Goal: Communication & Community: Answer question/provide support

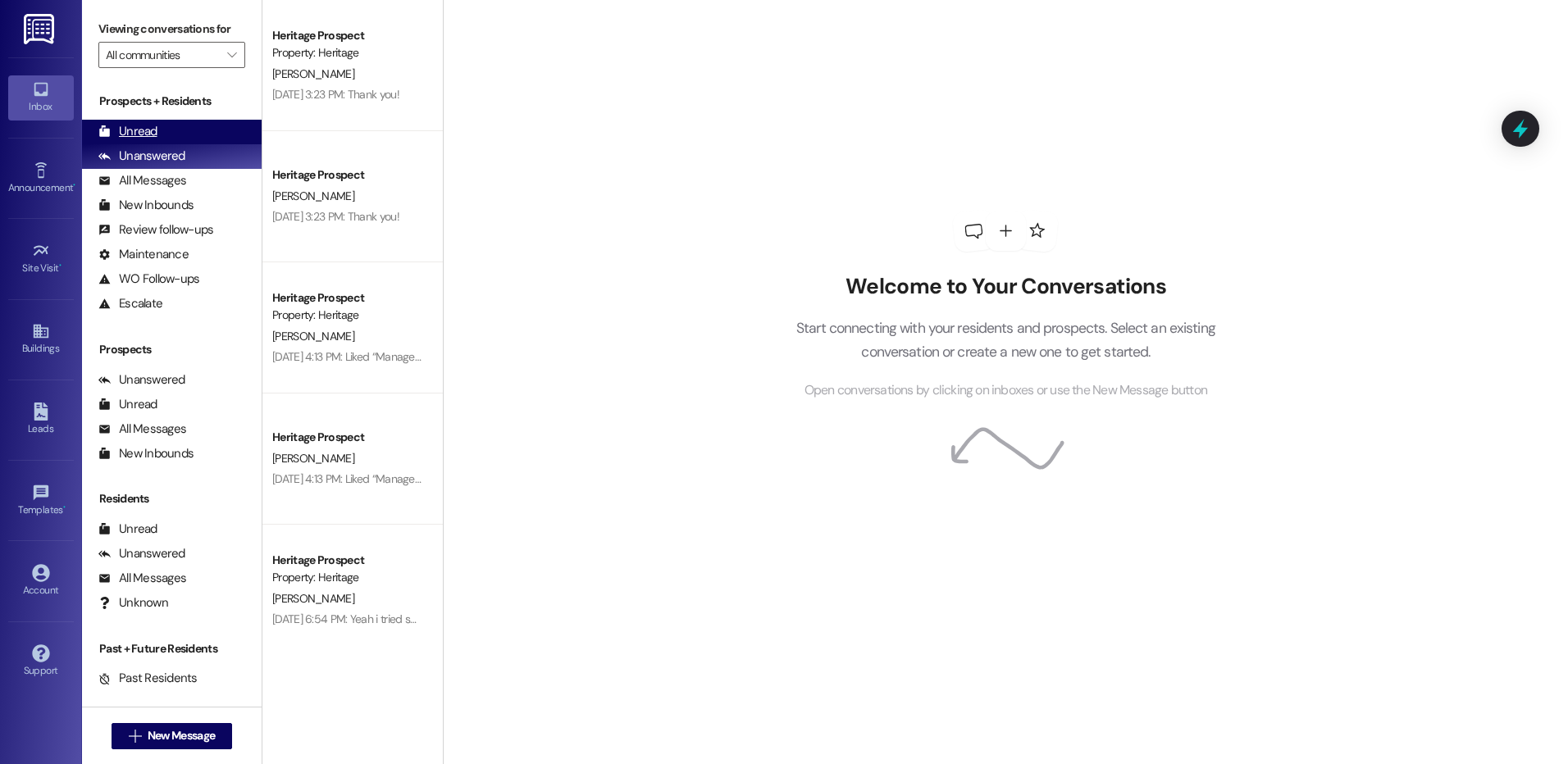
click at [168, 136] on div "Unread (0)" at bounding box center [171, 131] width 180 height 25
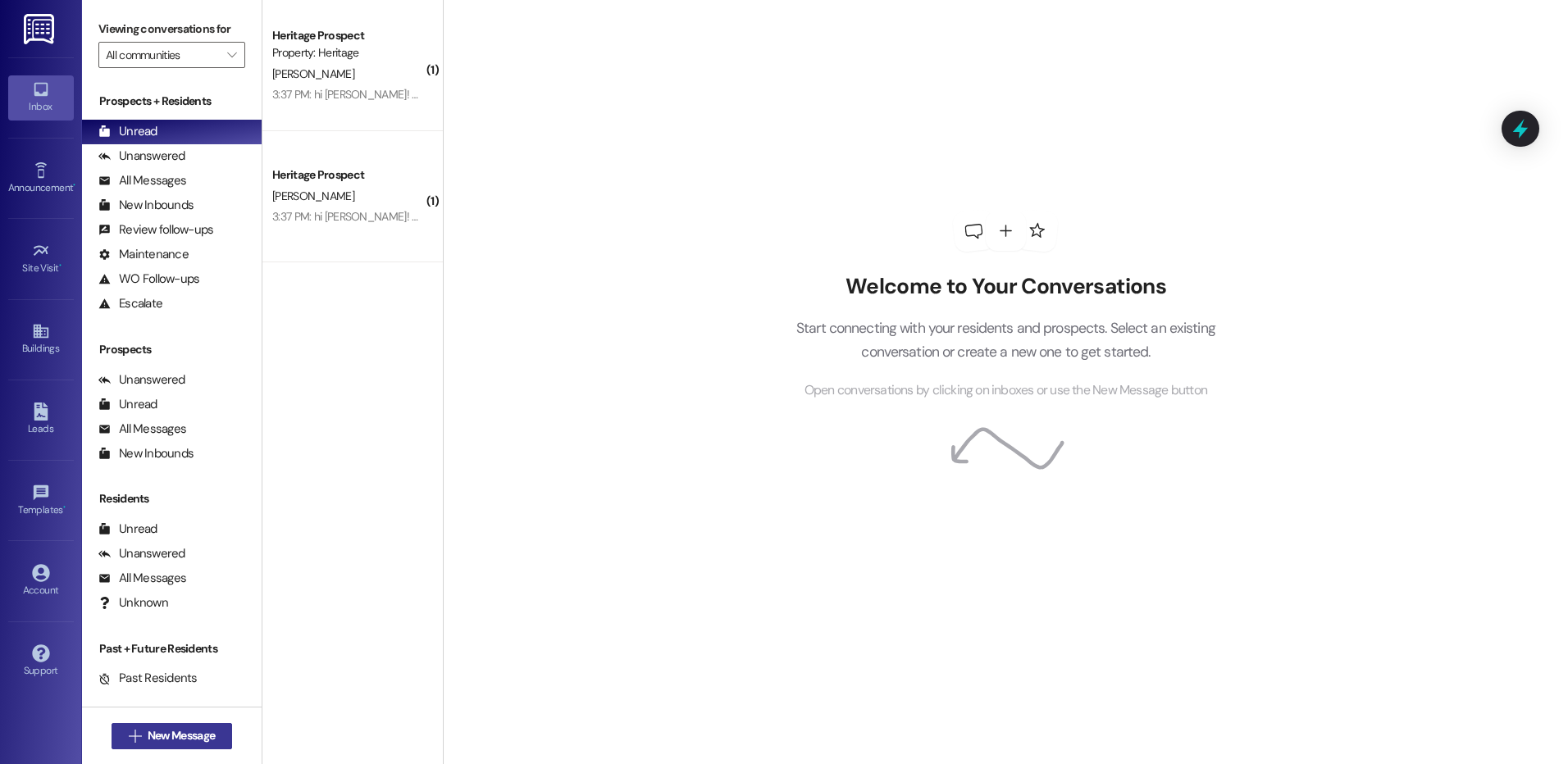
click at [111, 731] on button " New Message" at bounding box center [171, 736] width 121 height 26
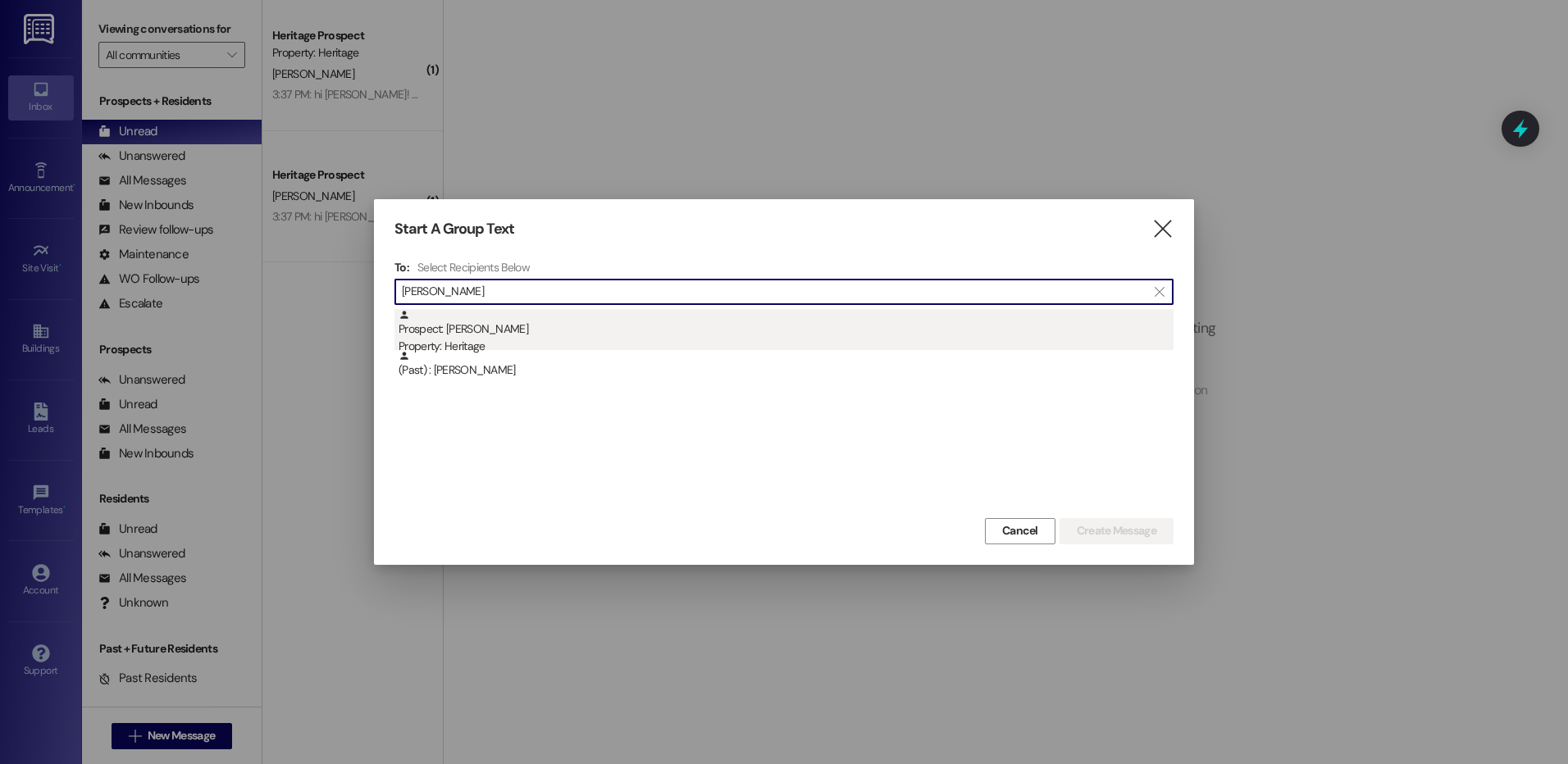
type input "hyrum horne"
click at [593, 331] on div "Prospect: Hyrum Horne Property: Heritage" at bounding box center [786, 332] width 775 height 46
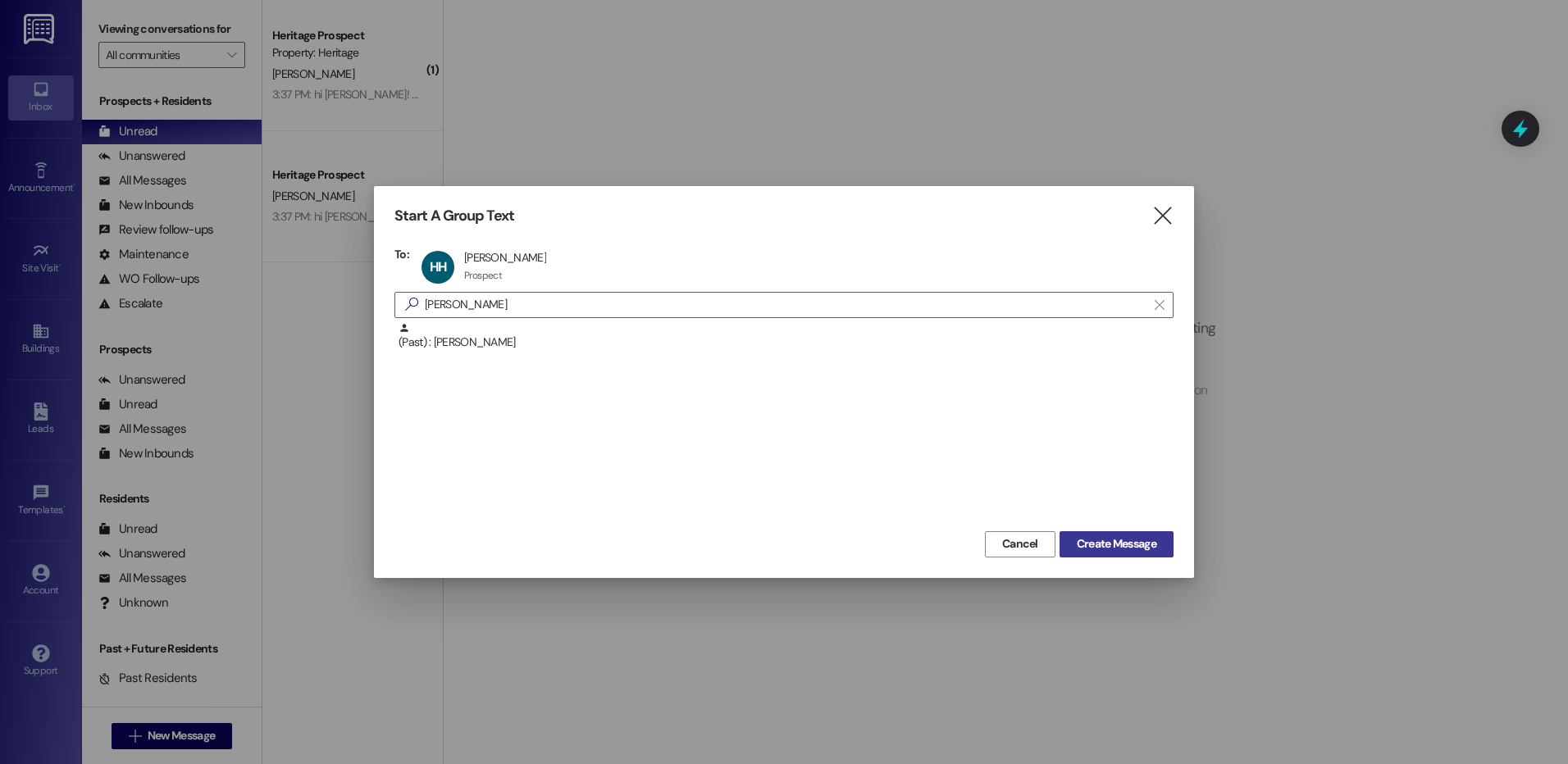
click at [1090, 542] on span "Create Message" at bounding box center [1116, 543] width 79 height 17
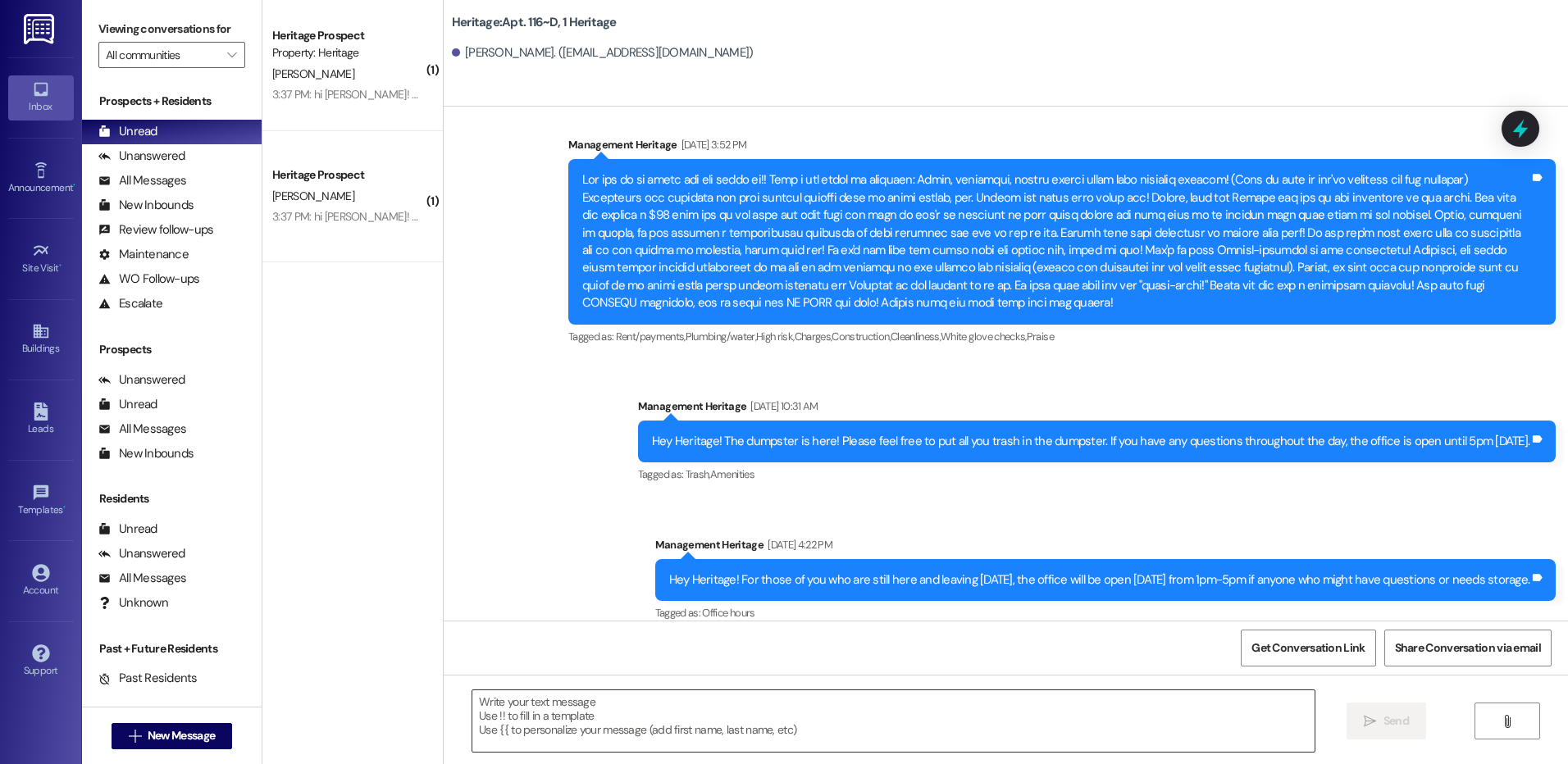
click at [597, 714] on textarea at bounding box center [892, 720] width 841 height 61
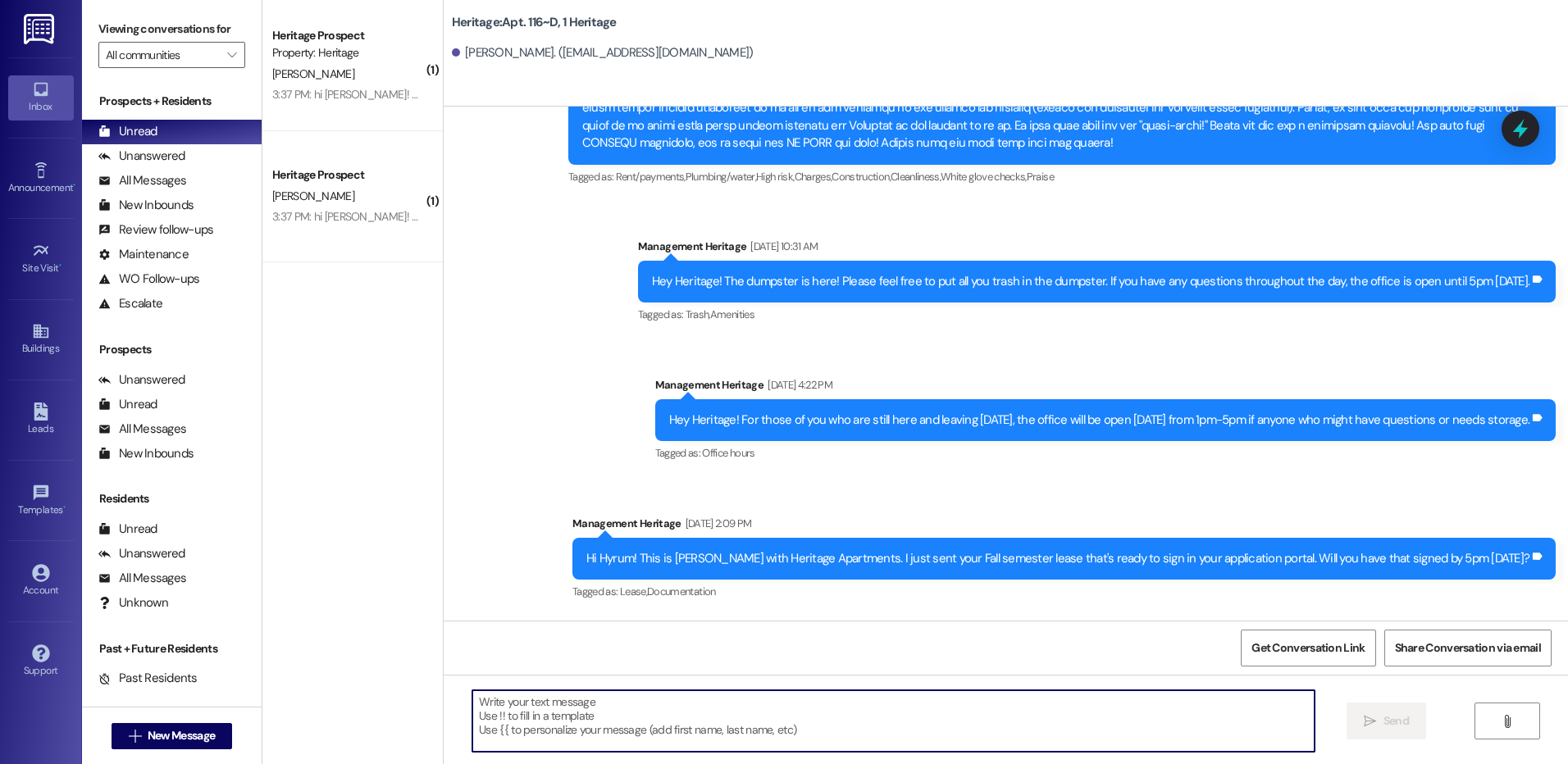
scroll to position [6554, 0]
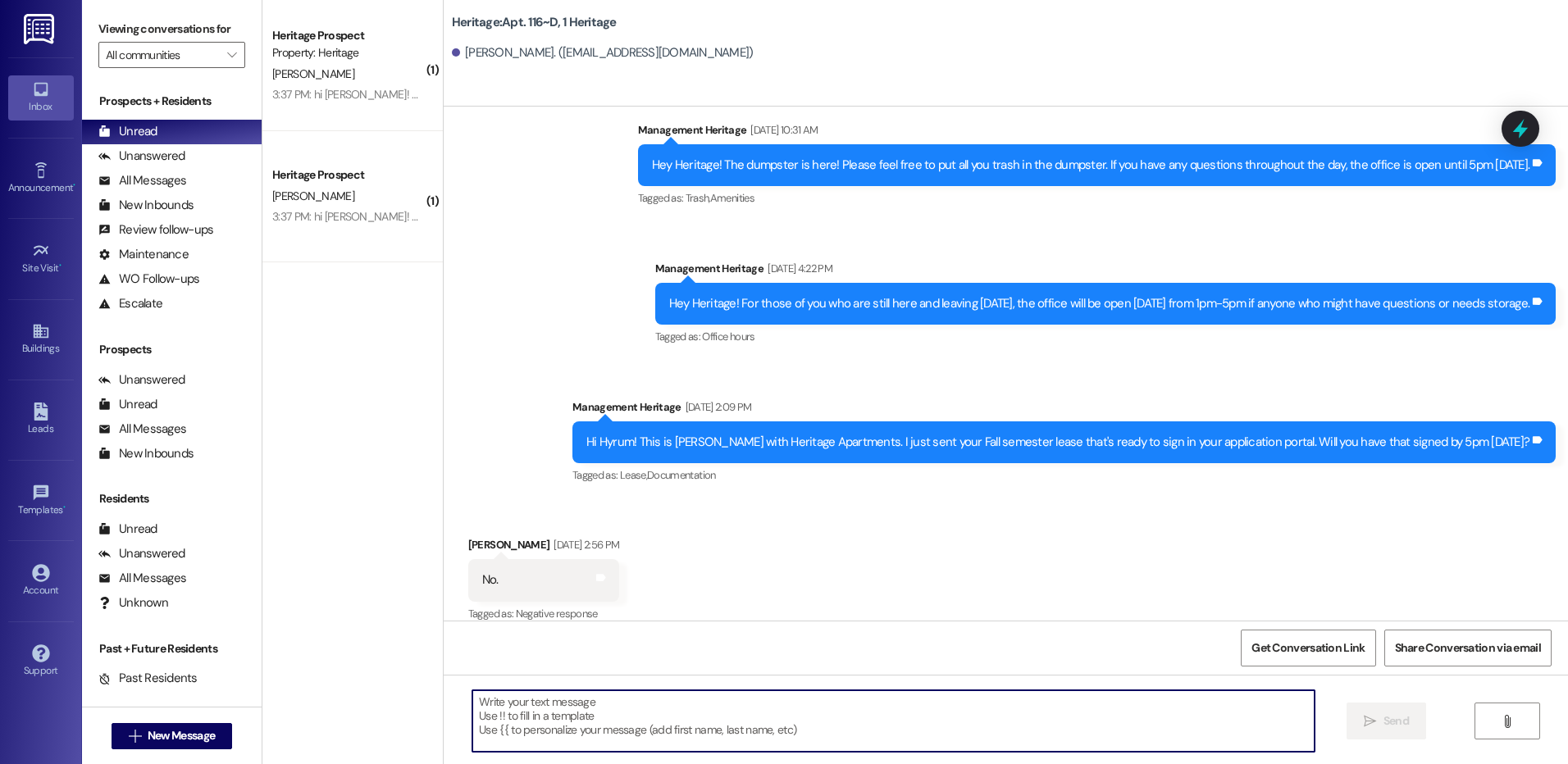
paste textarea "Hey Rylee! This is Paige with Heritage Apartments. I just sent your Fall paymen…"
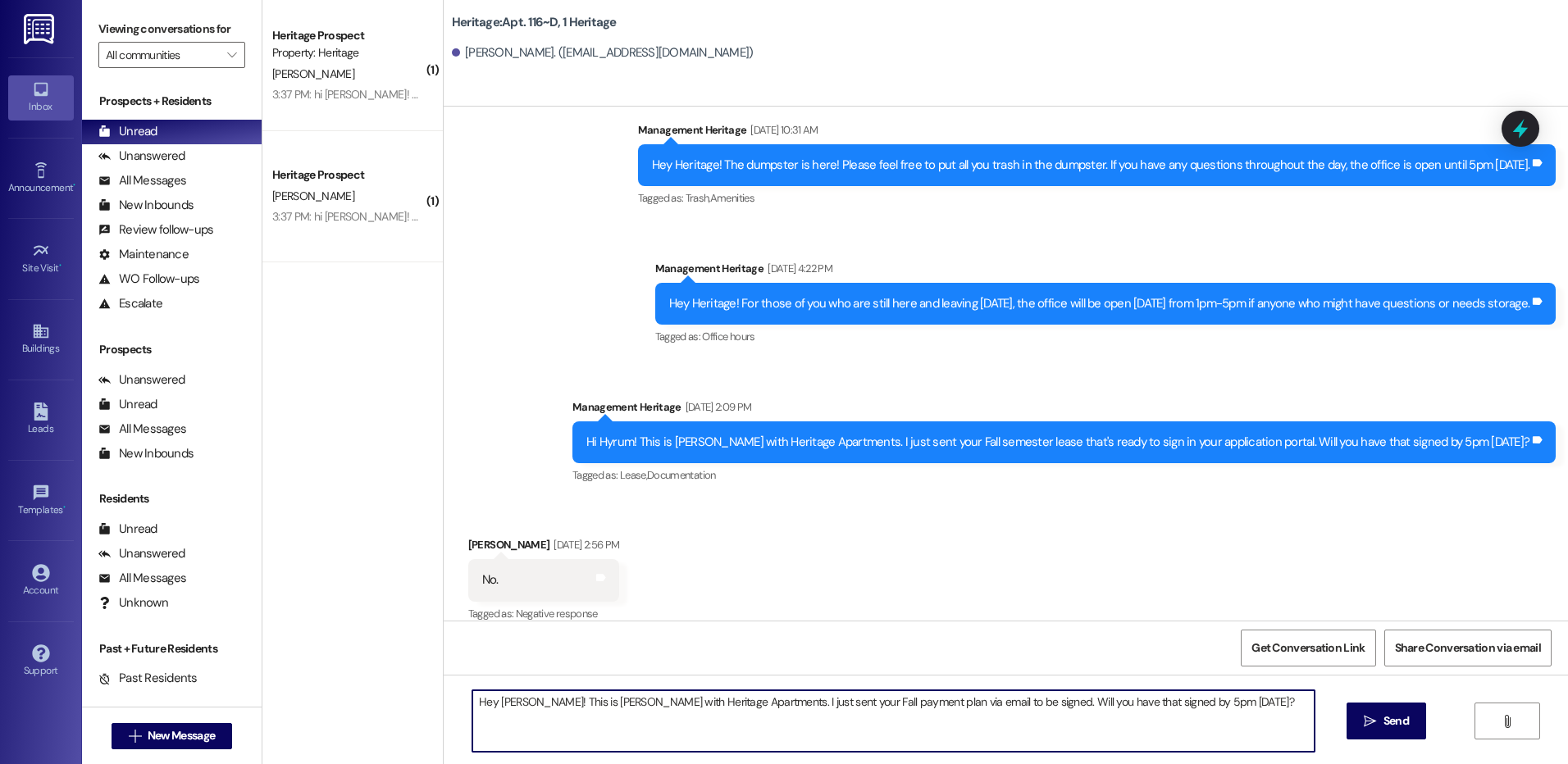
click at [490, 698] on textarea "Hey Rylee! This is Paige with Heritage Apartments. I just sent your Fall paymen…" at bounding box center [892, 720] width 841 height 61
click at [490, 698] on textarea "Hey Hyrum! This is Paige with Heritage Apartments. I just sent your Fall paymen…" at bounding box center [892, 720] width 841 height 61
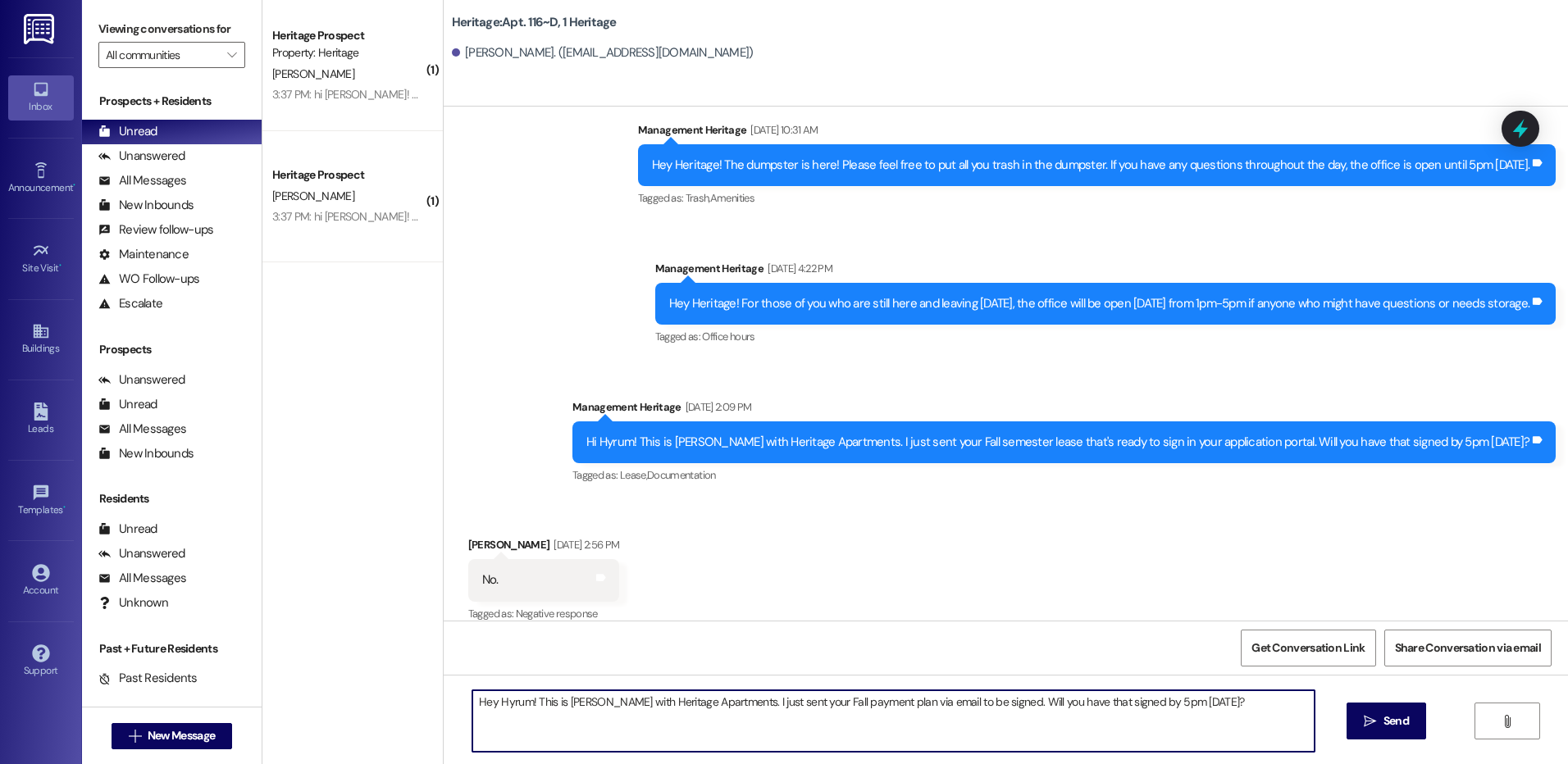
click at [968, 732] on textarea "Hey Hyrum! This is Paige with Heritage Apartments. I just sent your Fall paymen…" at bounding box center [892, 720] width 841 height 61
click at [1117, 697] on textarea "Hey Hyrum! This is Paige with Heritage Apartments. I just sent your Fall paymen…" at bounding box center [892, 720] width 841 height 61
click at [1183, 712] on textarea "Hey Hyrum! This is Paige with Heritage Apartments. I just sent your Fall paymen…" at bounding box center [892, 720] width 841 height 61
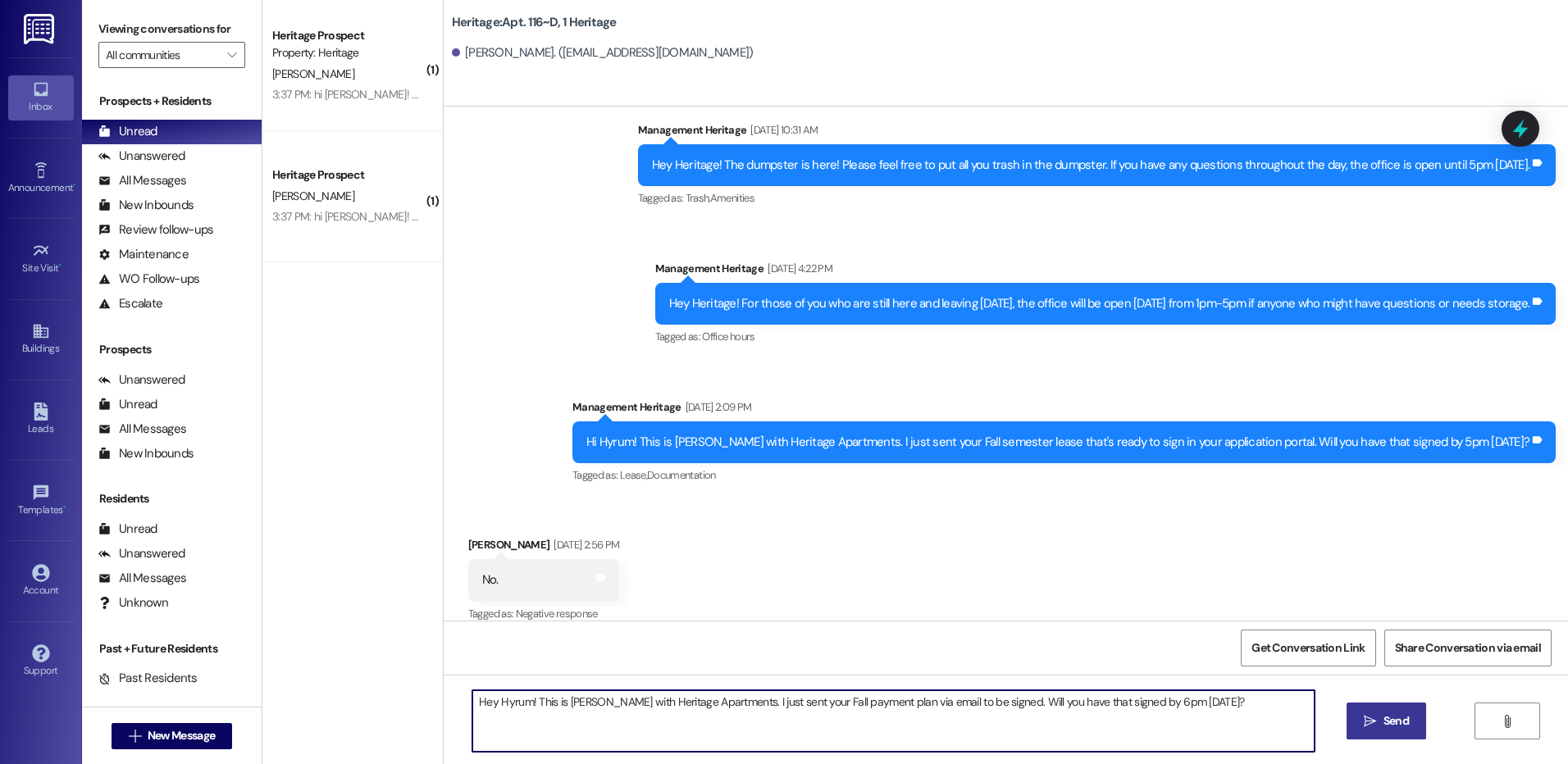
type textarea "Hey Hyrum! This is Paige with Heritage Apartments. I just sent your Fall paymen…"
click at [1373, 712] on button " Send" at bounding box center [1386, 721] width 79 height 36
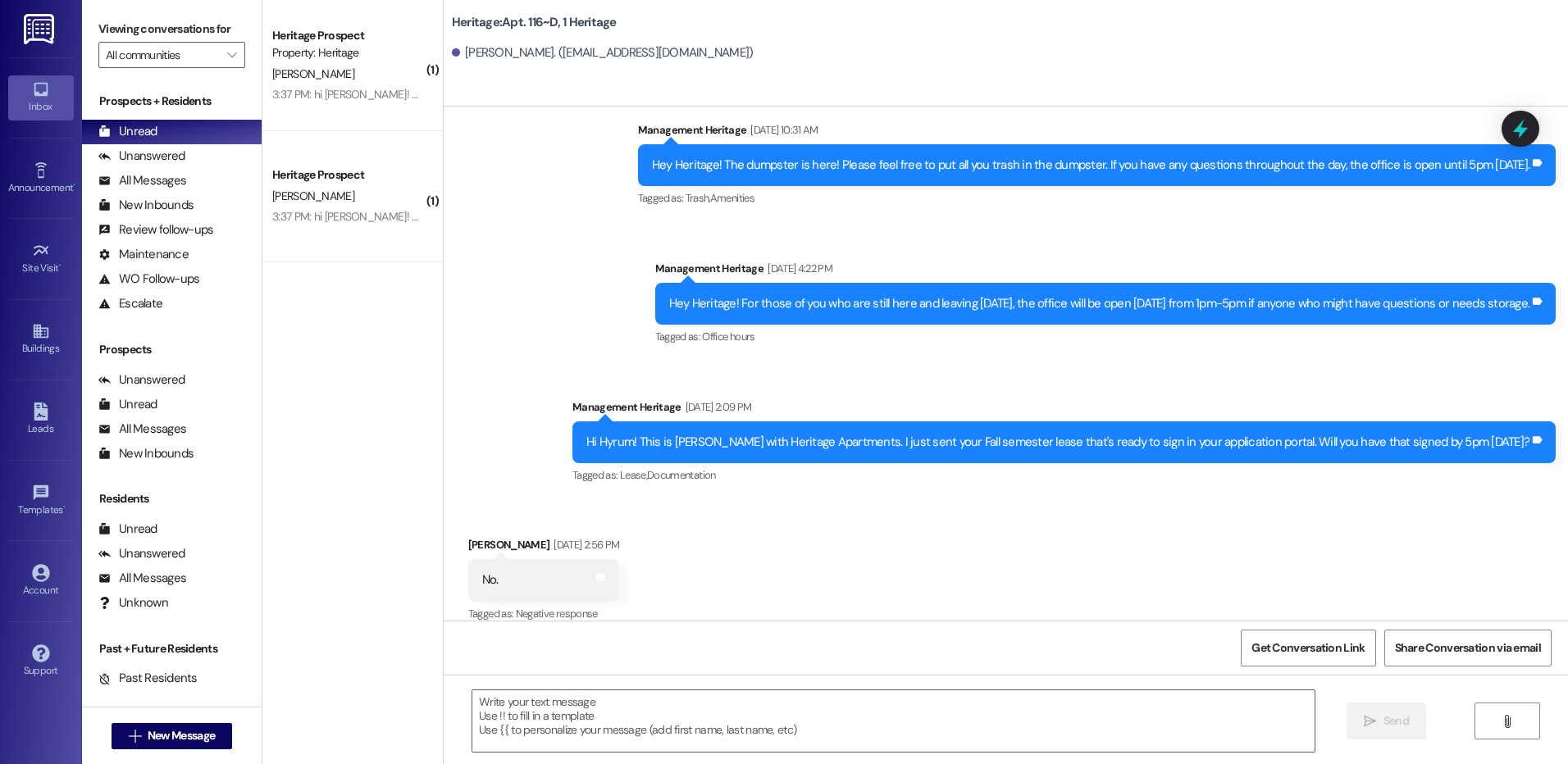
scroll to position [6669, 0]
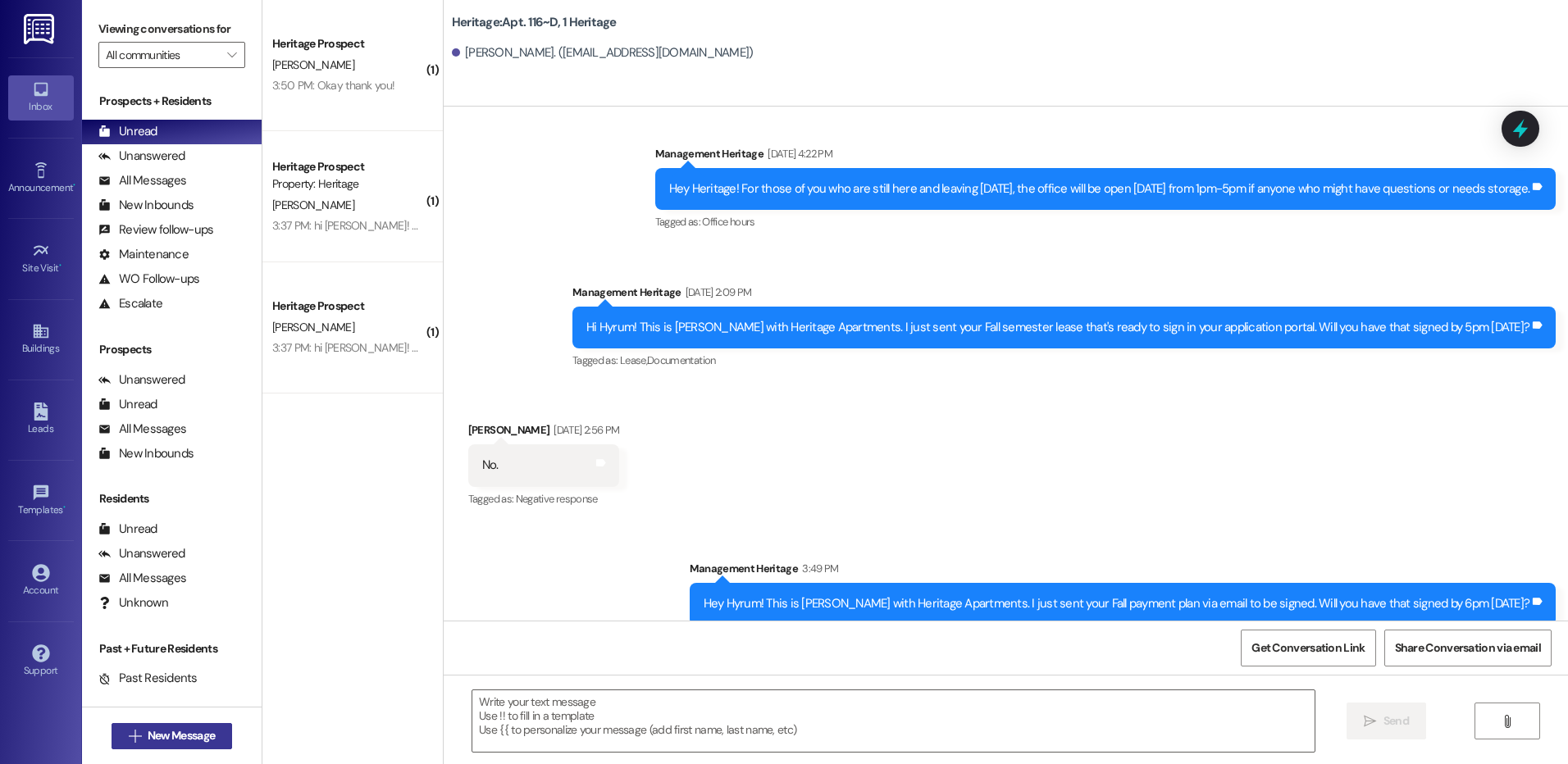
click at [159, 743] on span "New Message" at bounding box center [181, 736] width 67 height 17
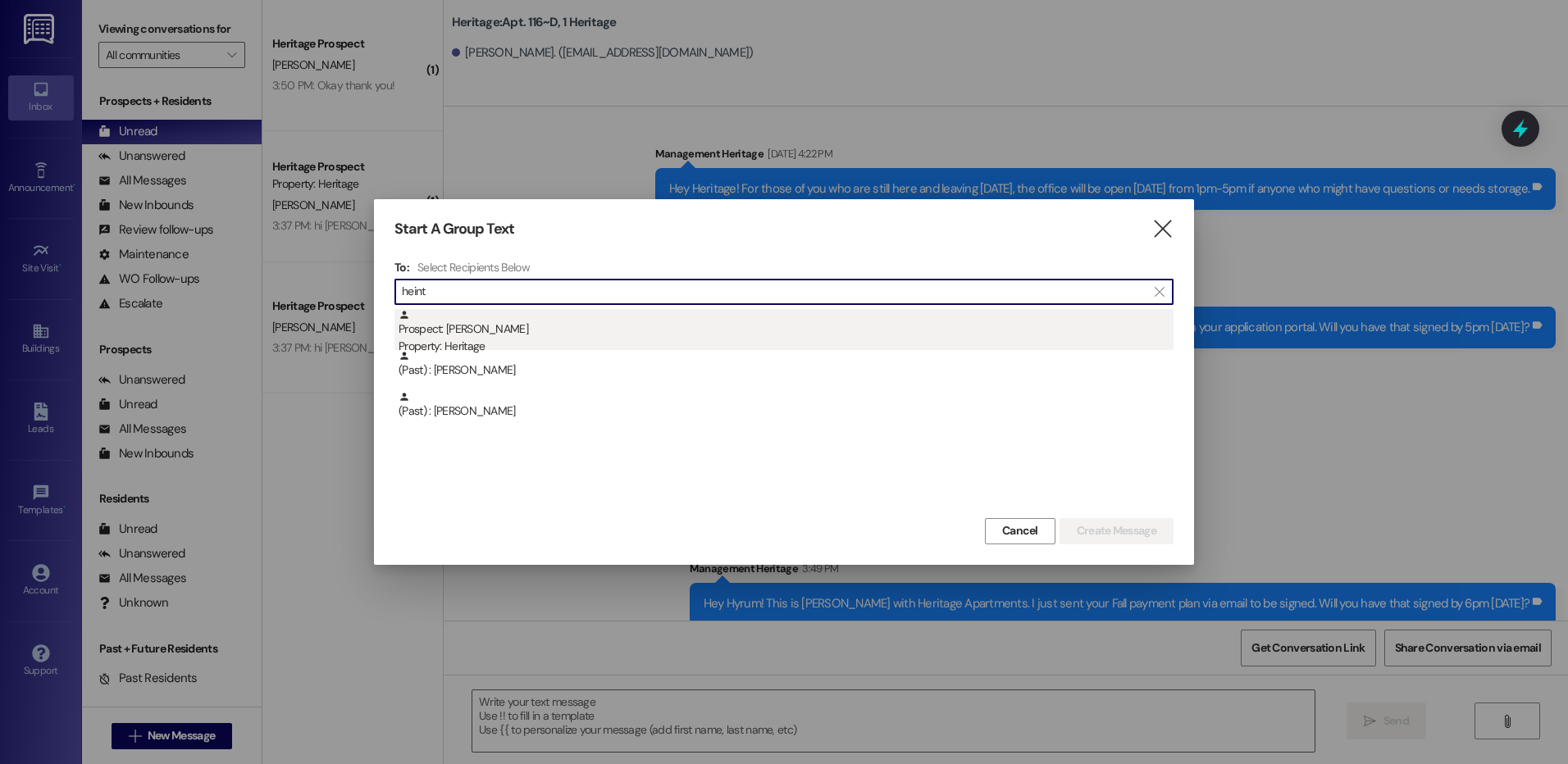
type input "heint"
click at [610, 336] on div "Prospect: Haylee Heintzelman Property: Heritage" at bounding box center [786, 332] width 775 height 46
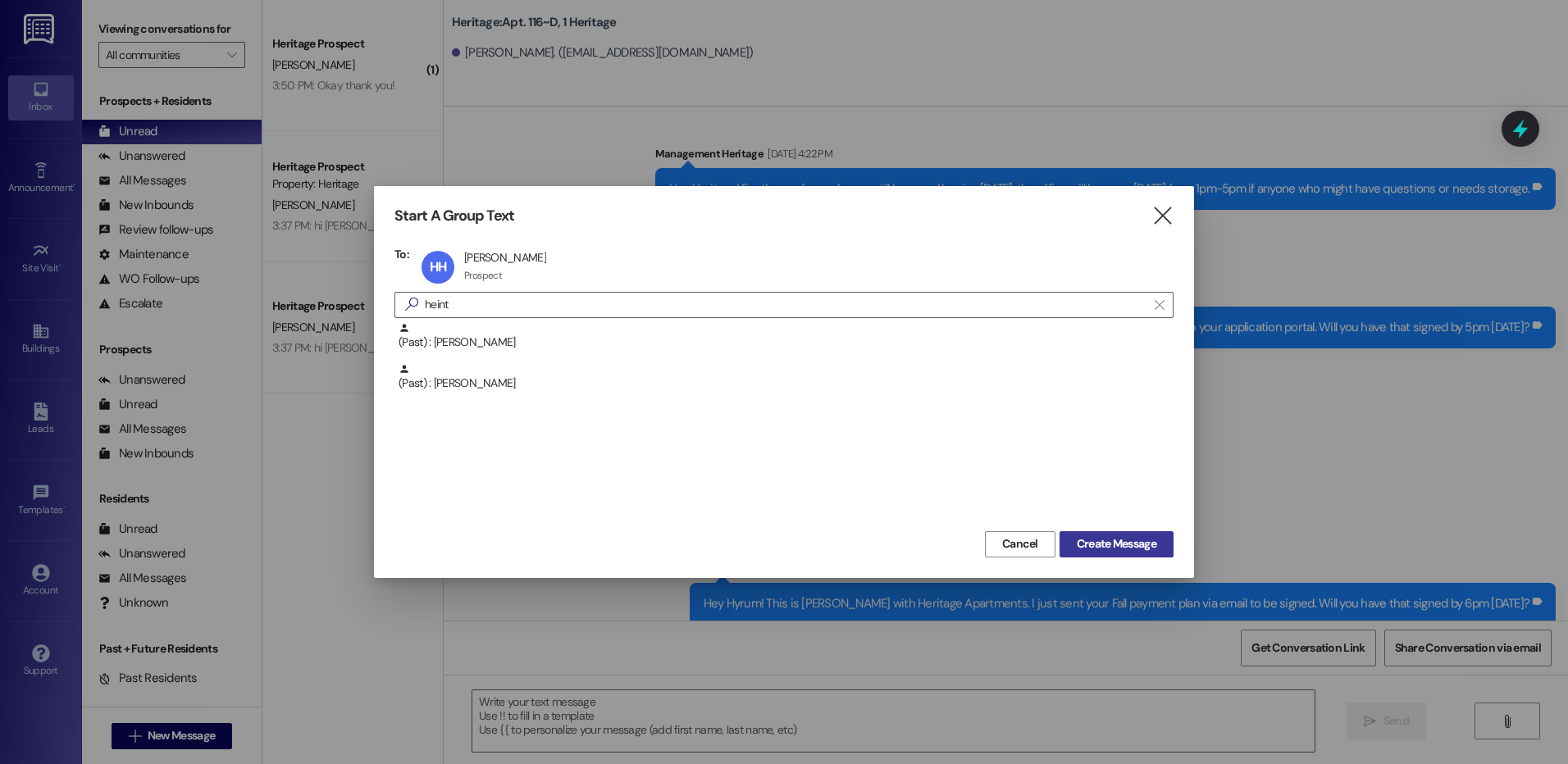
click at [1068, 543] on button "Create Message" at bounding box center [1116, 544] width 114 height 26
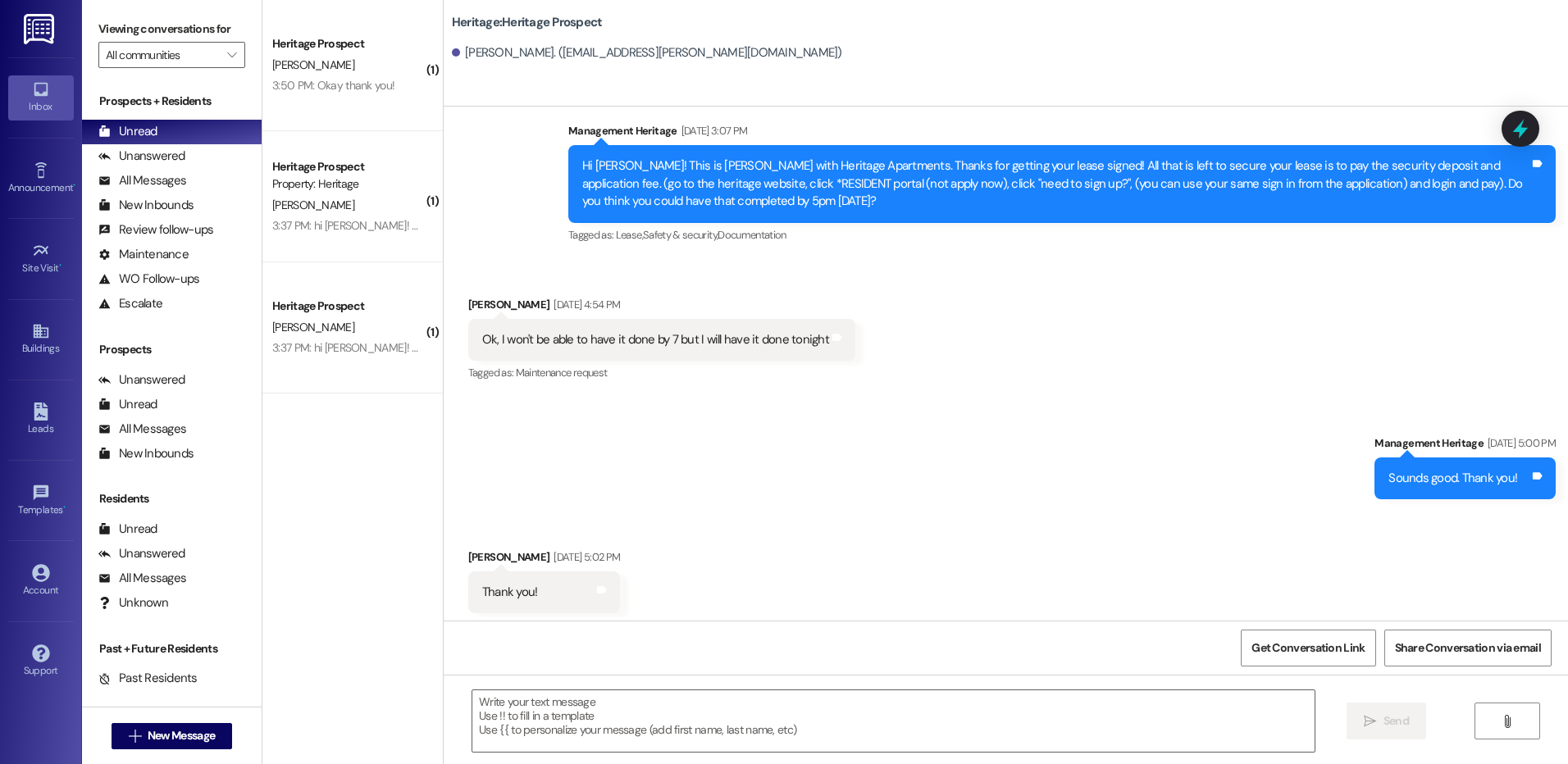
scroll to position [1541, 0]
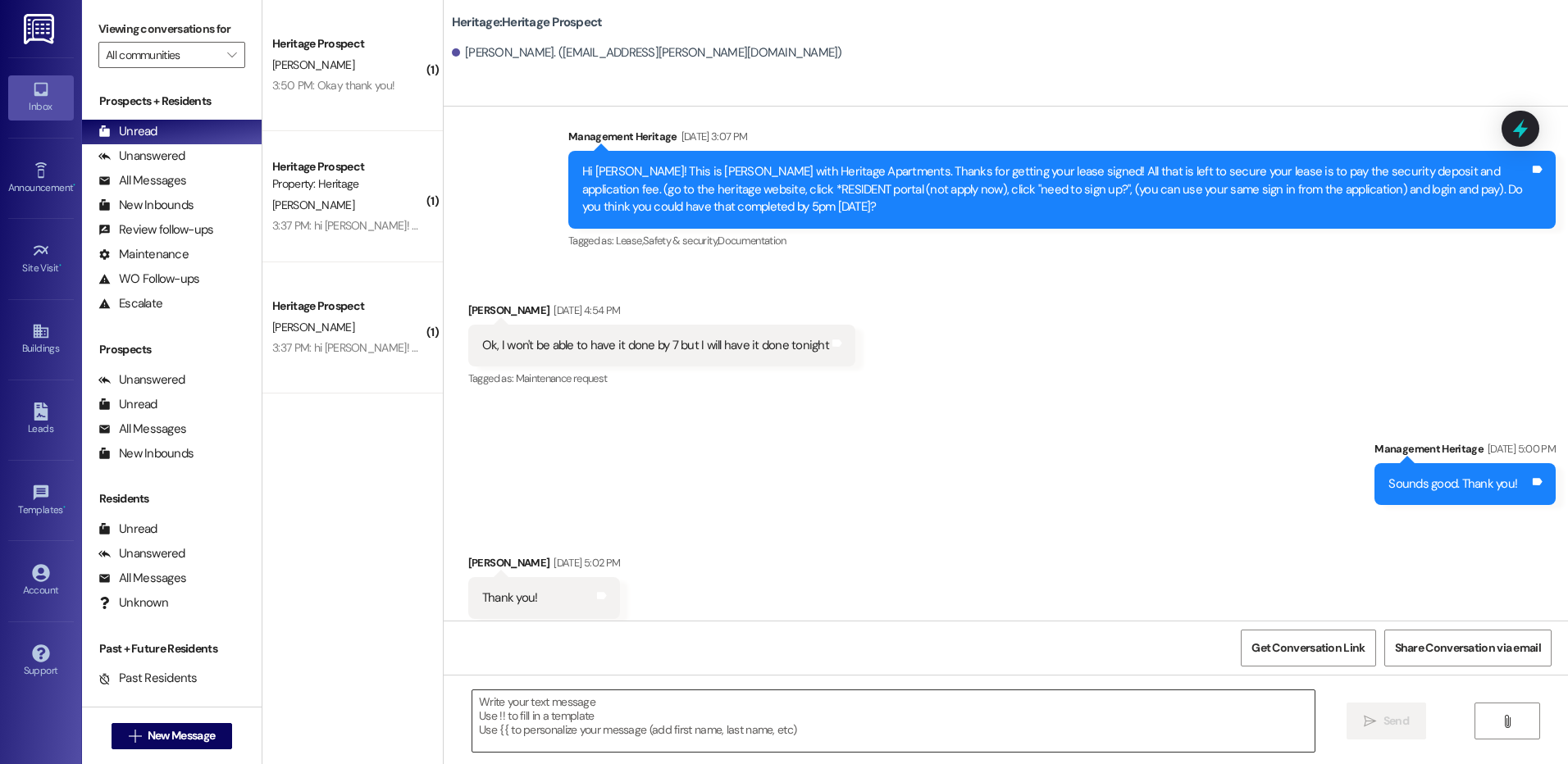
click at [537, 727] on textarea at bounding box center [892, 720] width 841 height 61
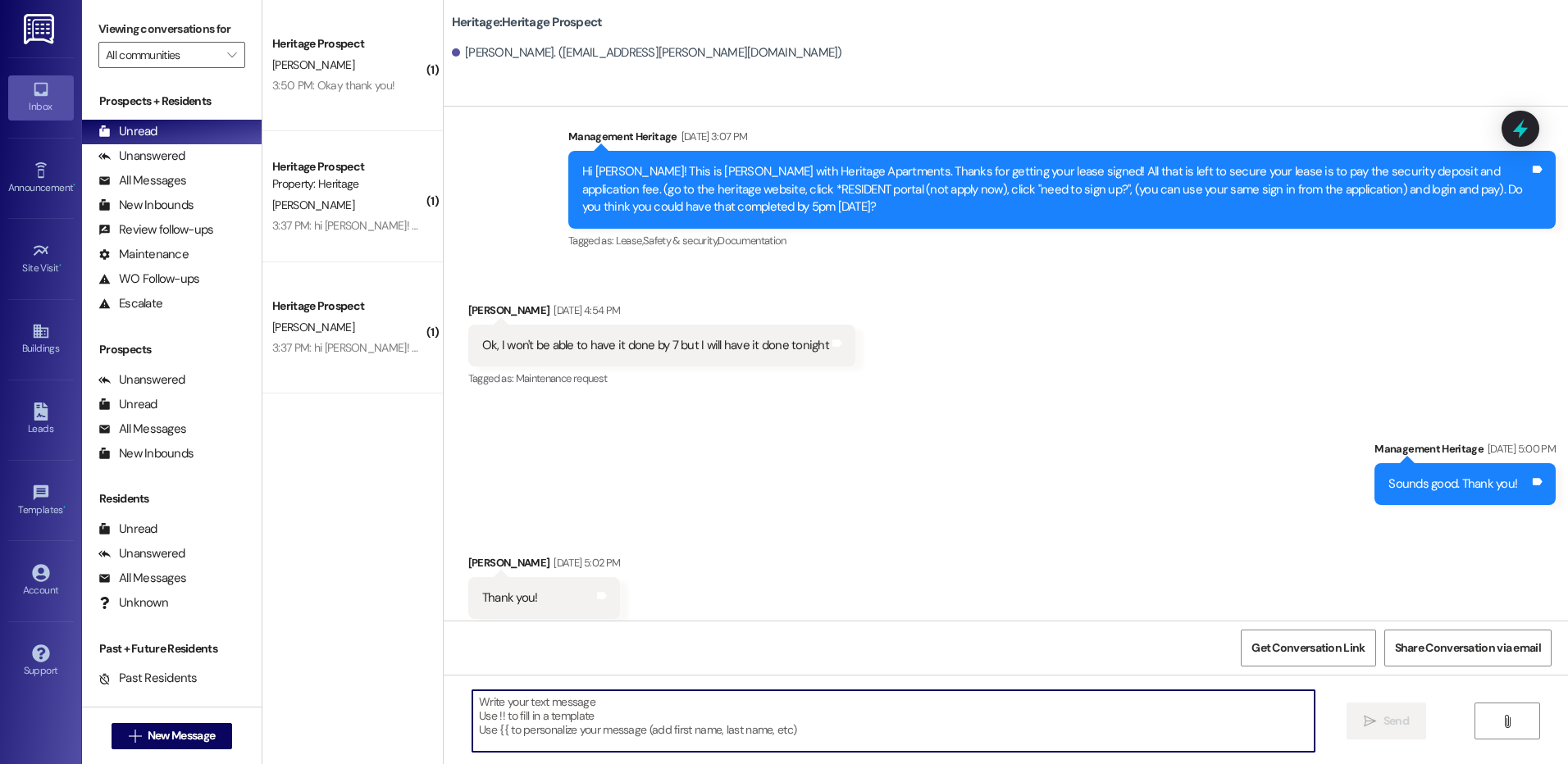
paste textarea "Hey Hyrum! This is Paige with Heritage Apartments. I just sent your Fall paymen…"
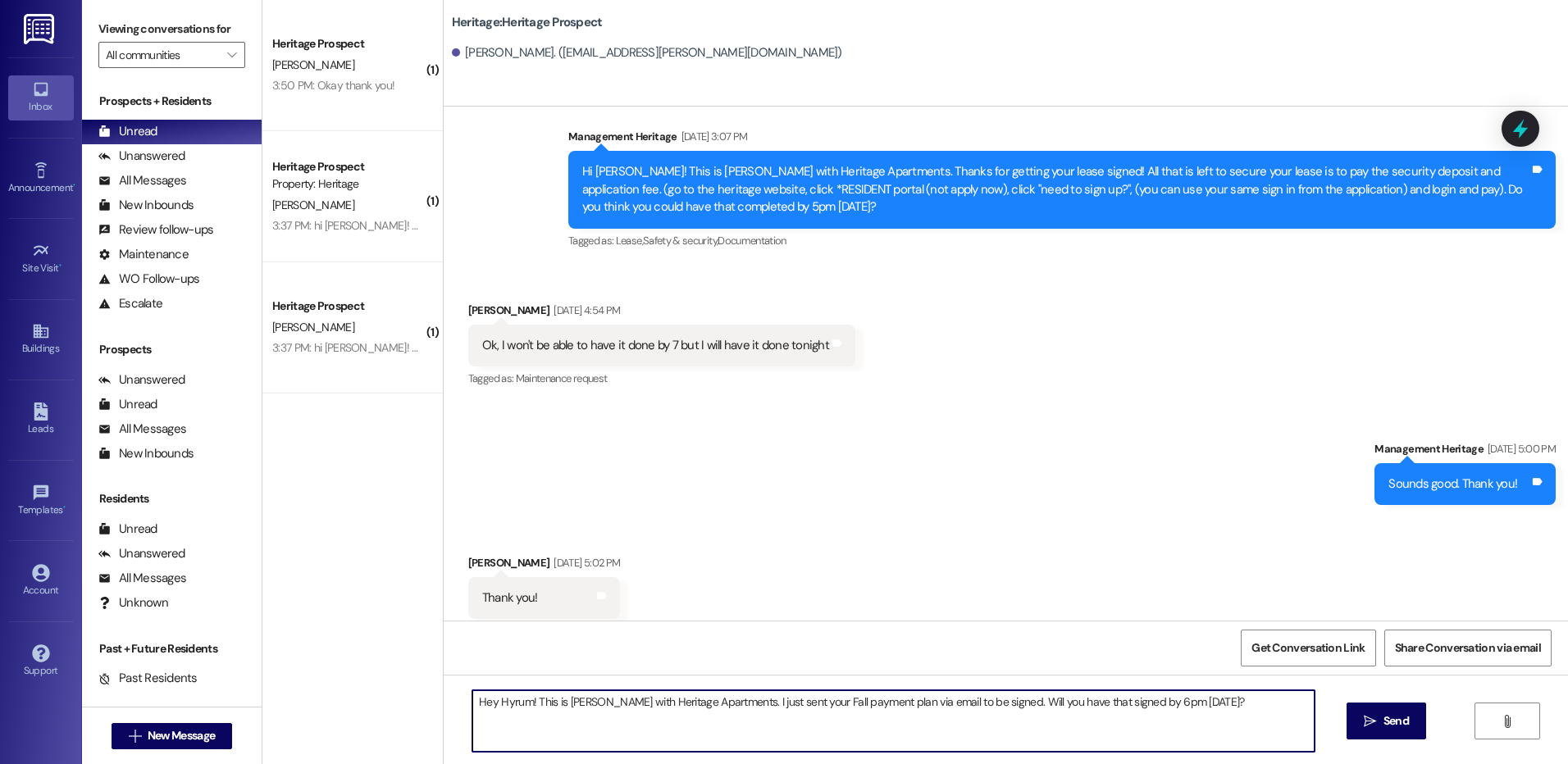
click at [496, 699] on textarea "Hey Hyrum! This is Paige with Heritage Apartments. I just sent your Fall paymen…" at bounding box center [892, 720] width 841 height 61
type textarea "Hey Haylee! This is Paige with Heritage Apartments. I just sent your Fall payme…"
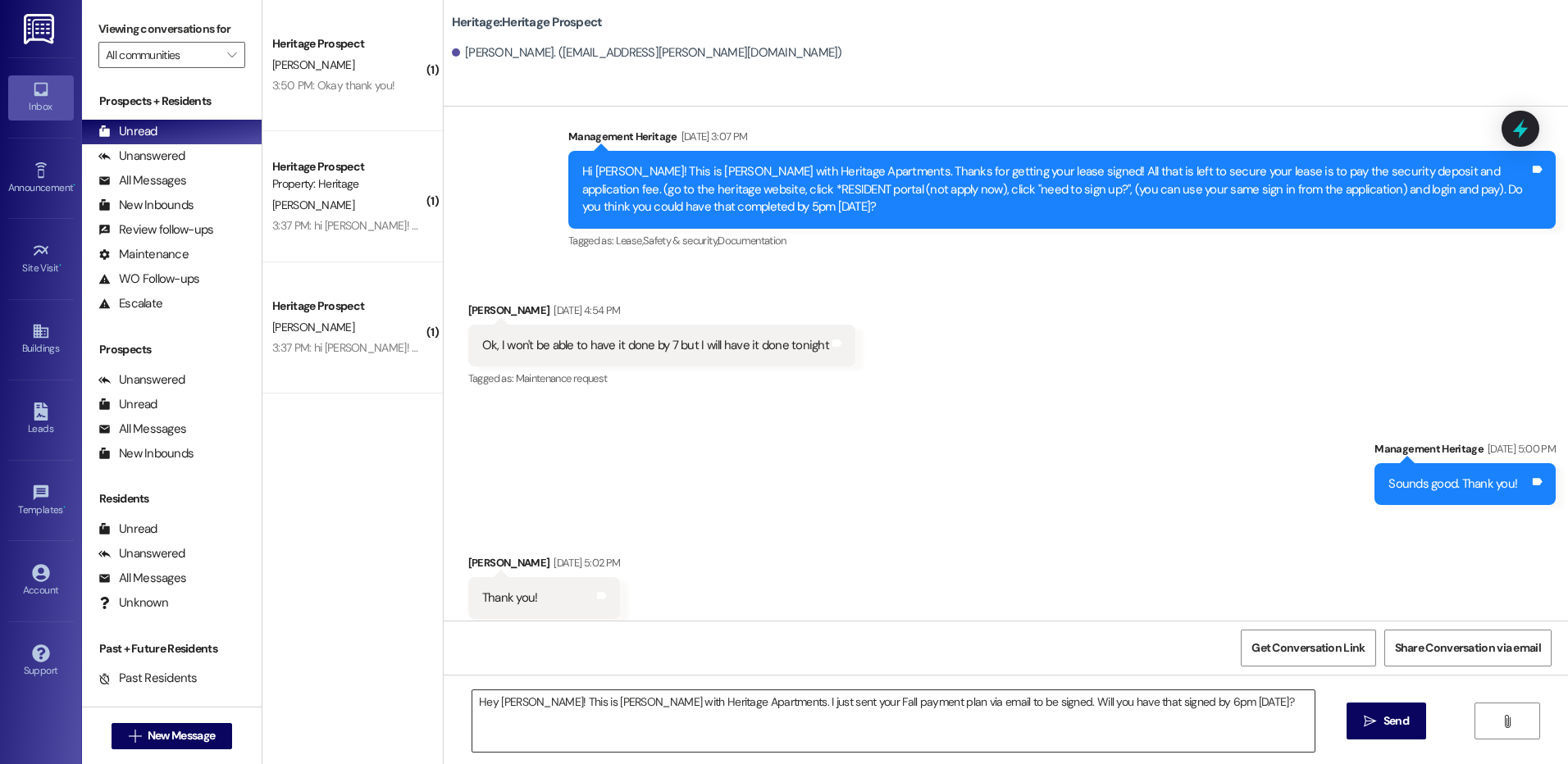
click at [1186, 710] on textarea "Hey Haylee! This is Paige with Heritage Apartments. I just sent your Fall payme…" at bounding box center [892, 720] width 841 height 61
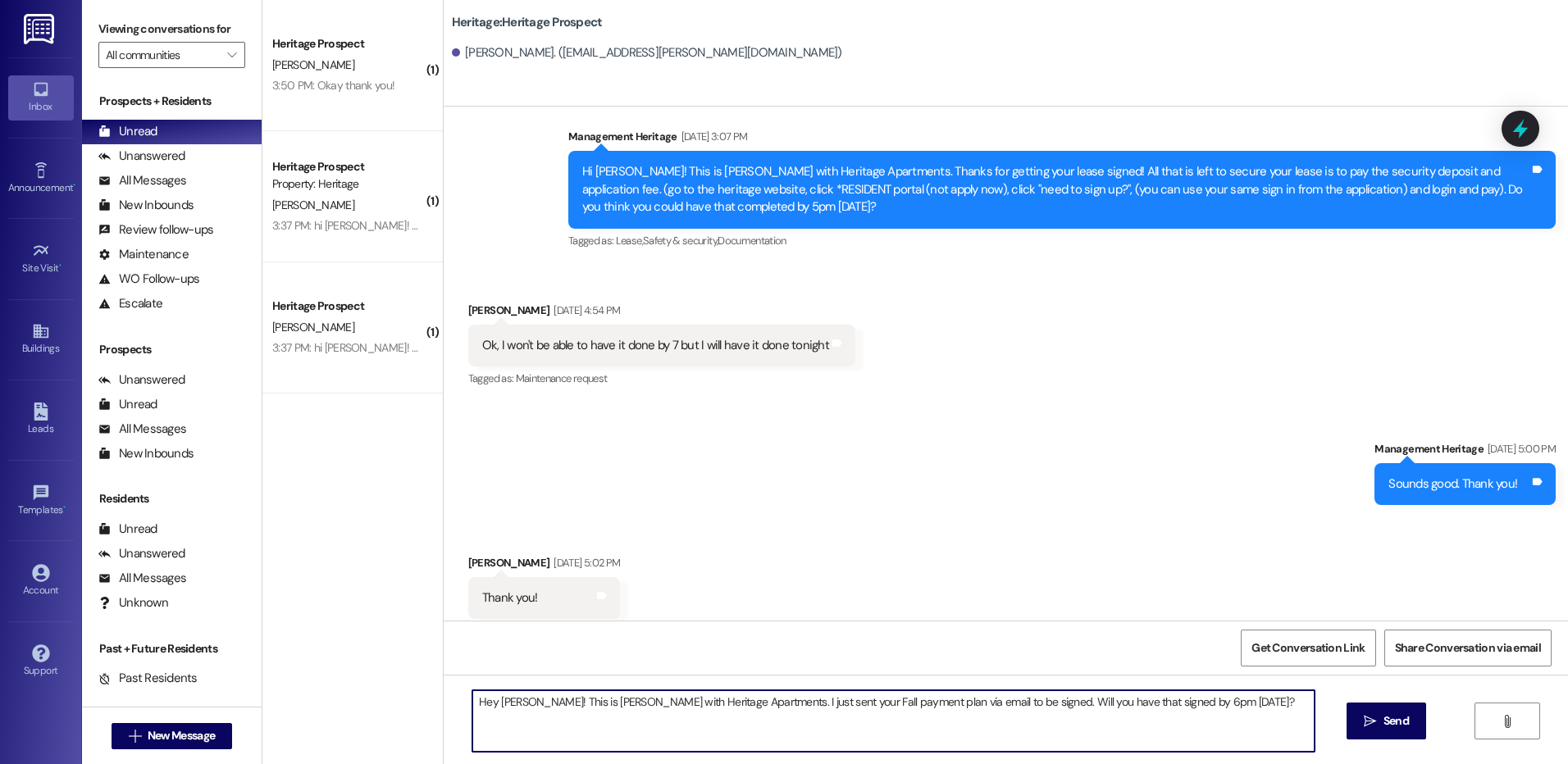
click at [1186, 710] on textarea "Hey Haylee! This is Paige with Heritage Apartments. I just sent your Fall payme…" at bounding box center [892, 720] width 841 height 61
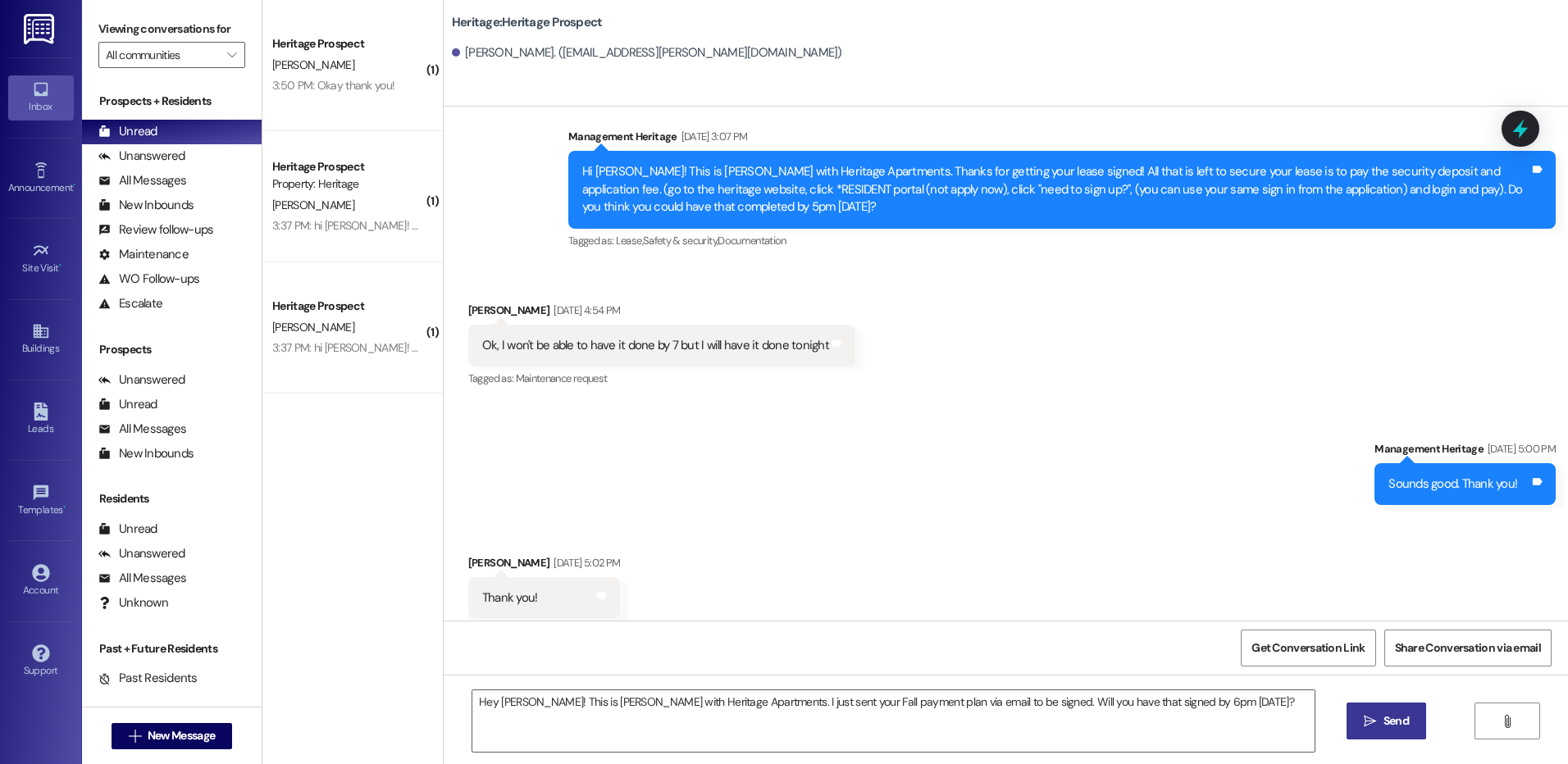
click at [1414, 731] on button " Send" at bounding box center [1386, 721] width 79 height 36
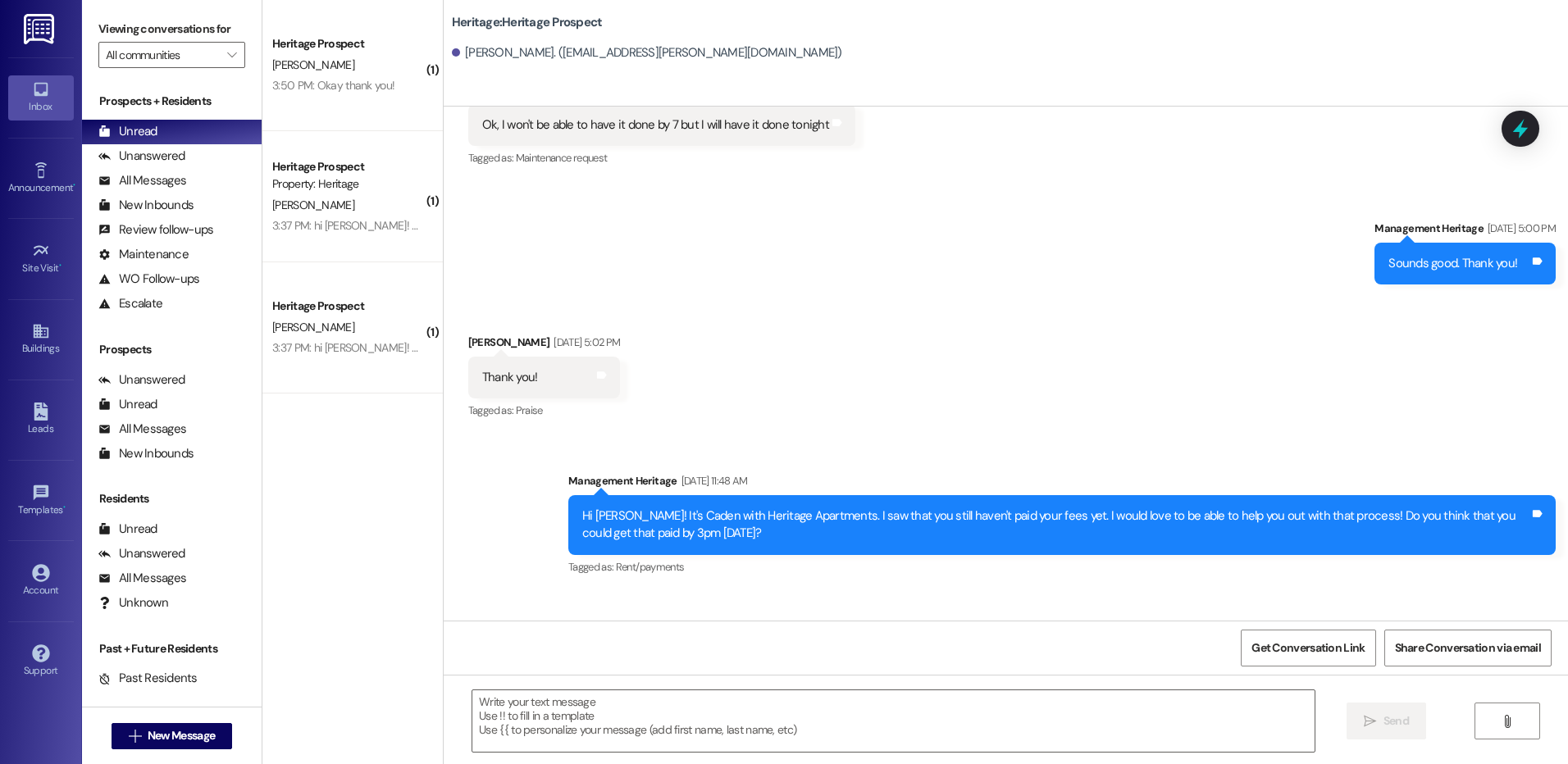
scroll to position [1812, 0]
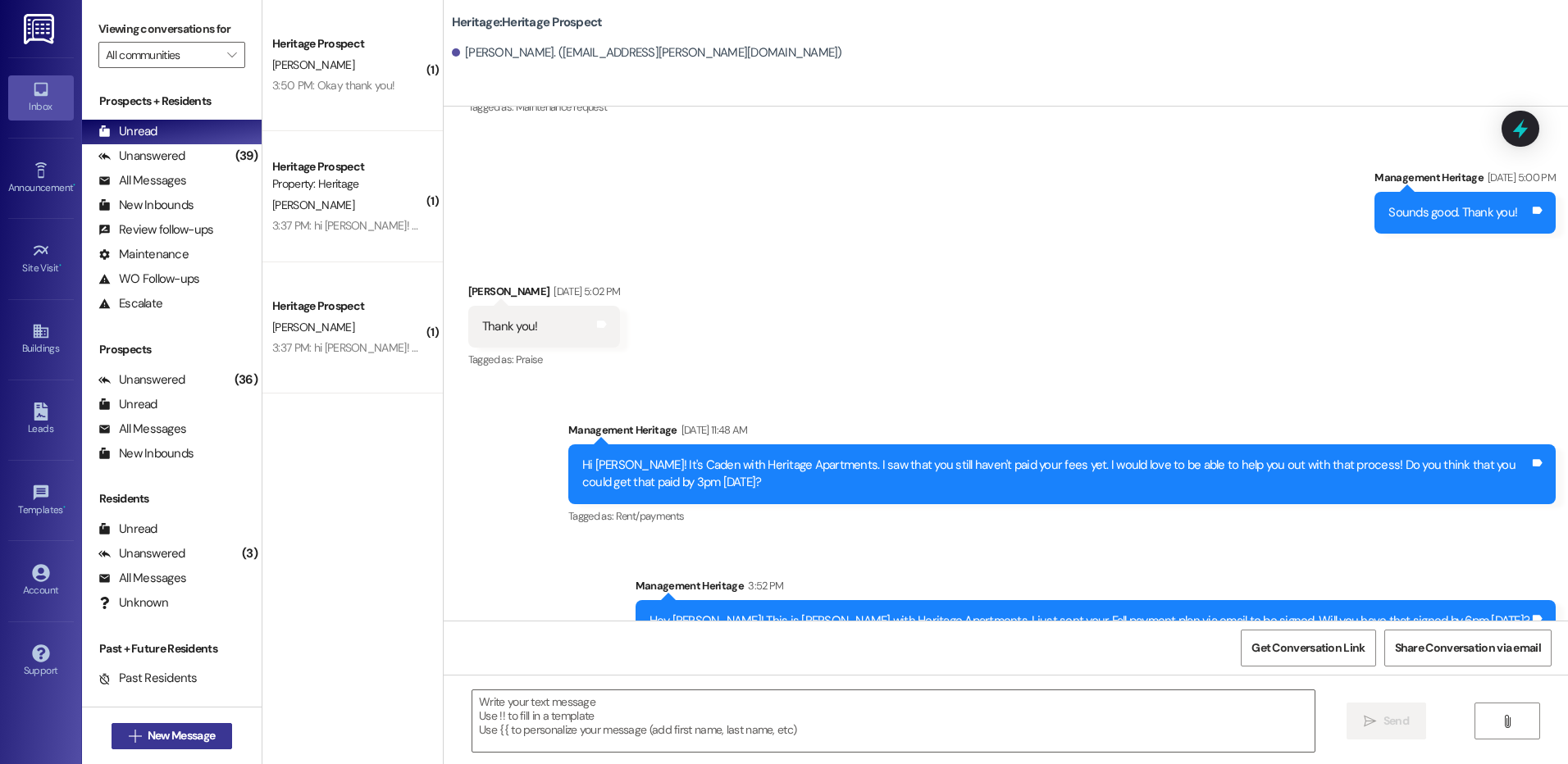
click at [129, 740] on icon "" at bounding box center [134, 737] width 12 height 13
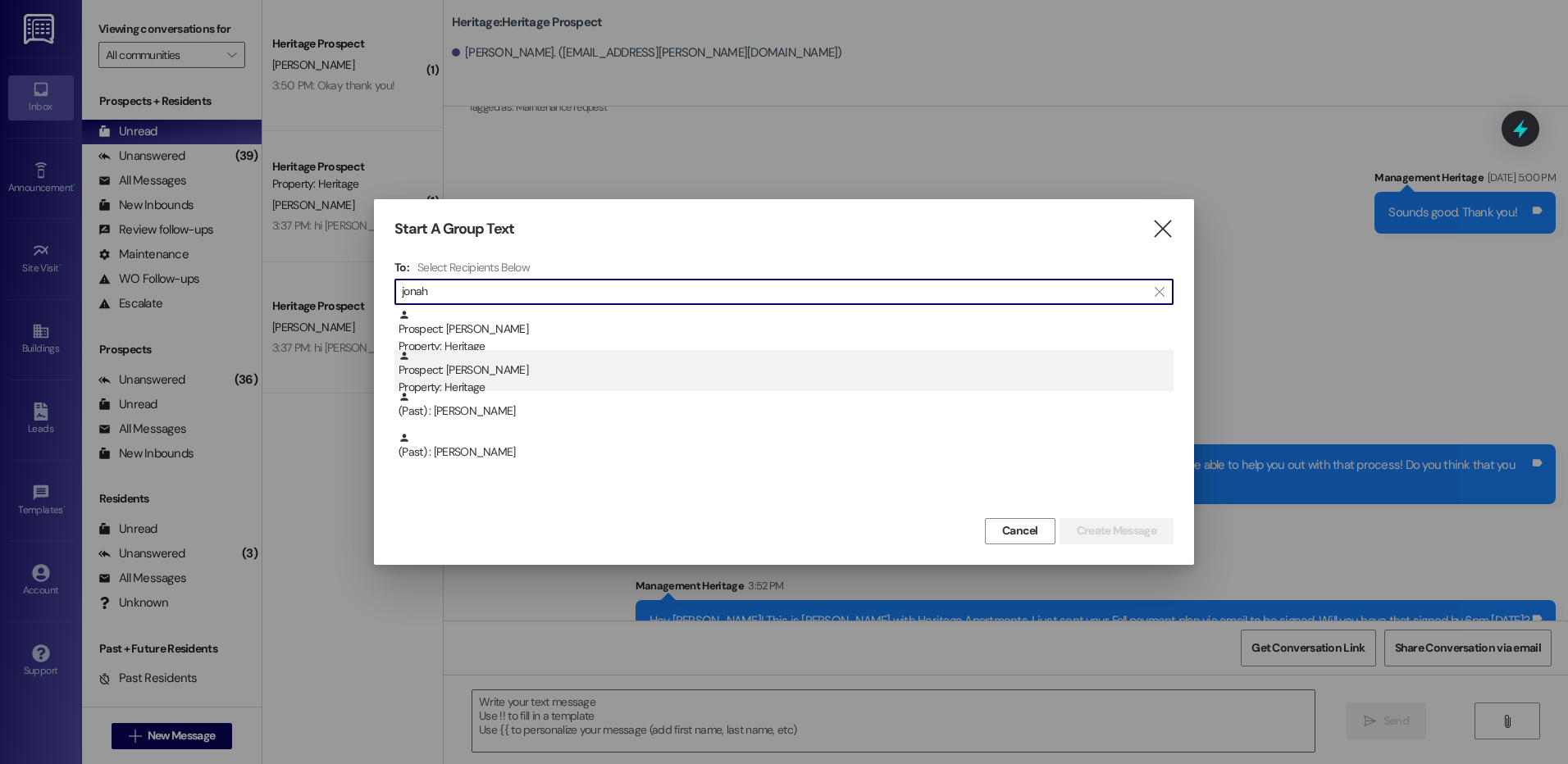
type input "jonah"
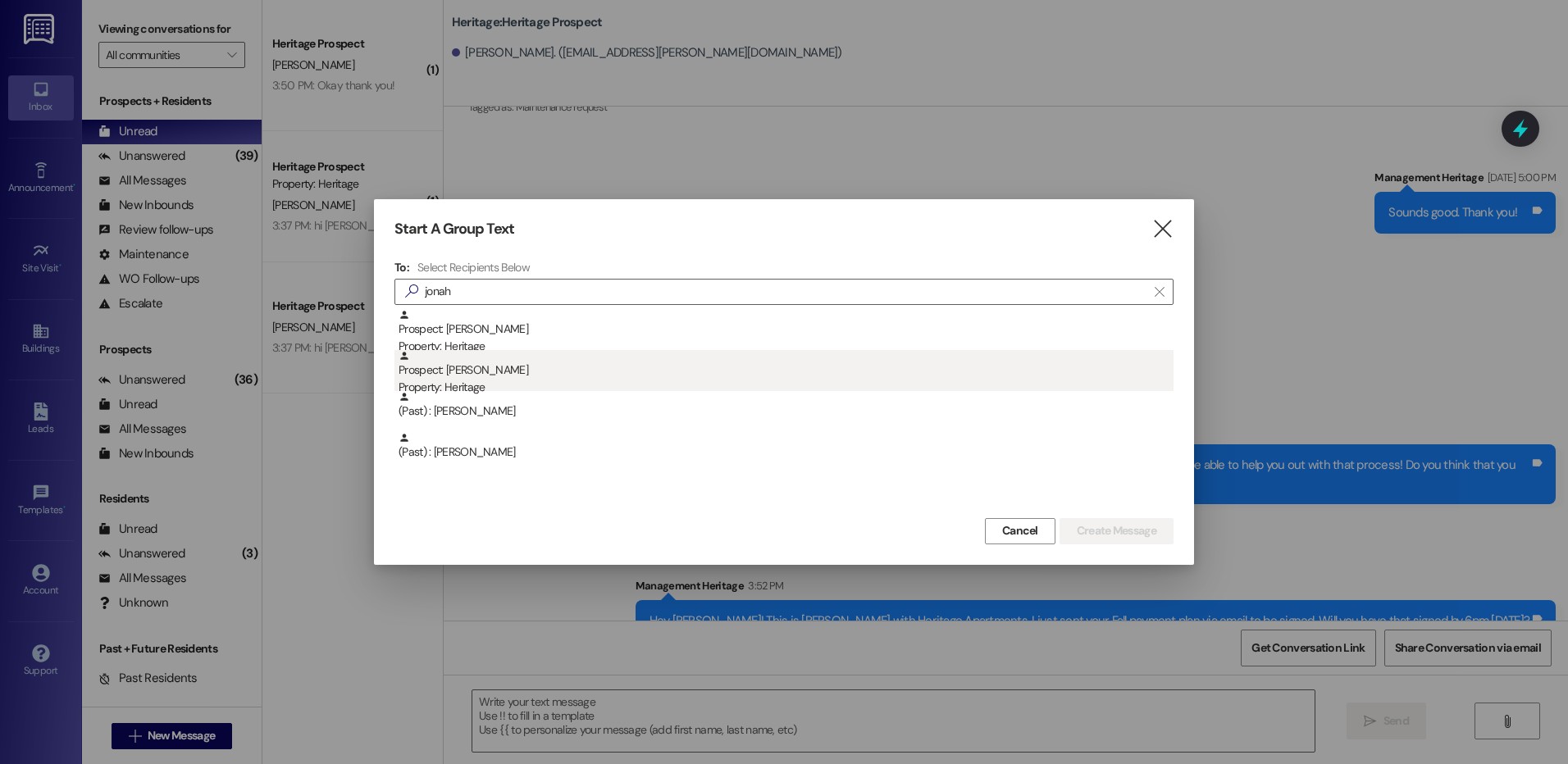
click at [560, 388] on div "Property: Heritage" at bounding box center [786, 387] width 775 height 17
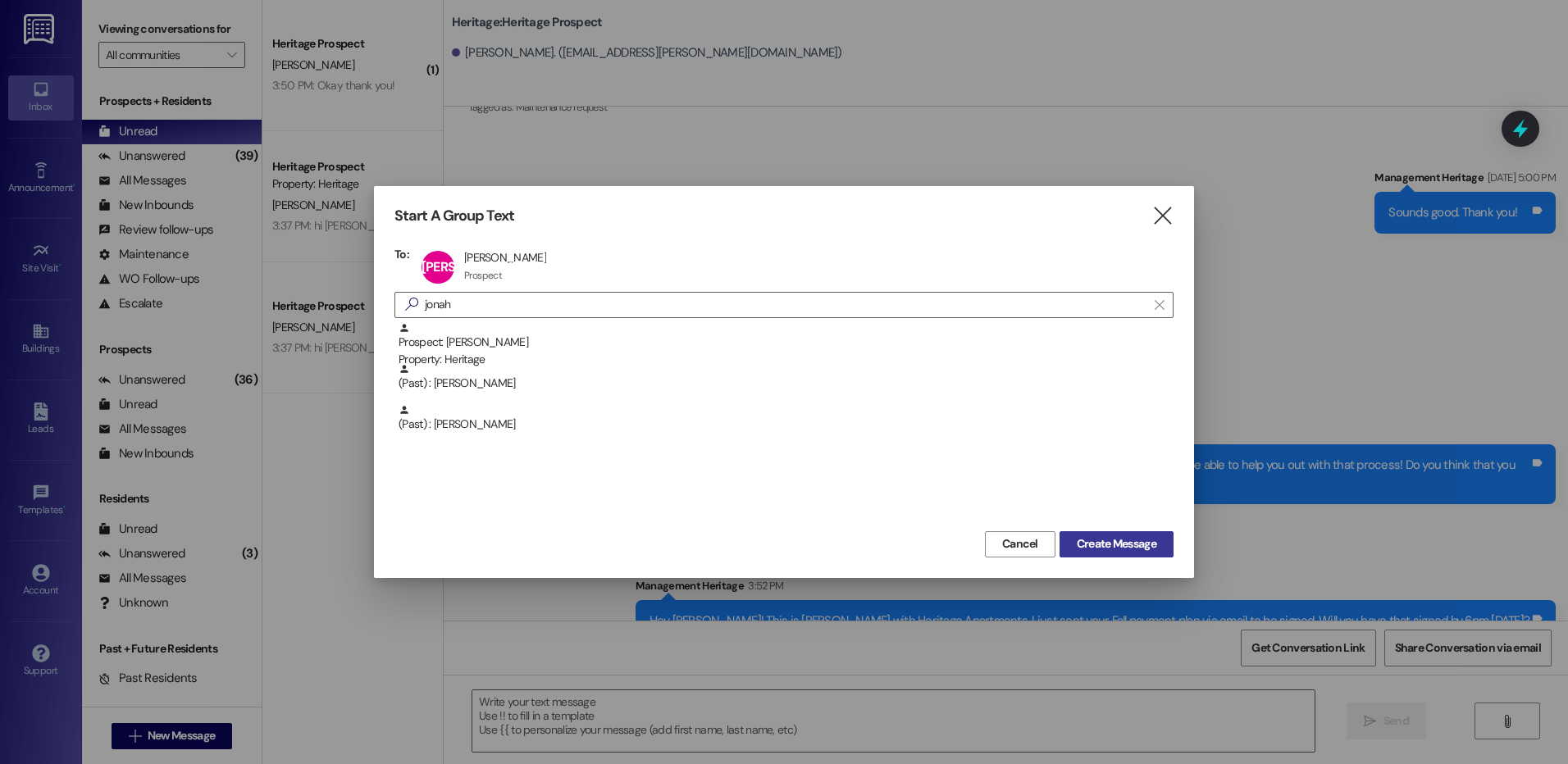
click at [1107, 548] on span "Create Message" at bounding box center [1116, 543] width 79 height 17
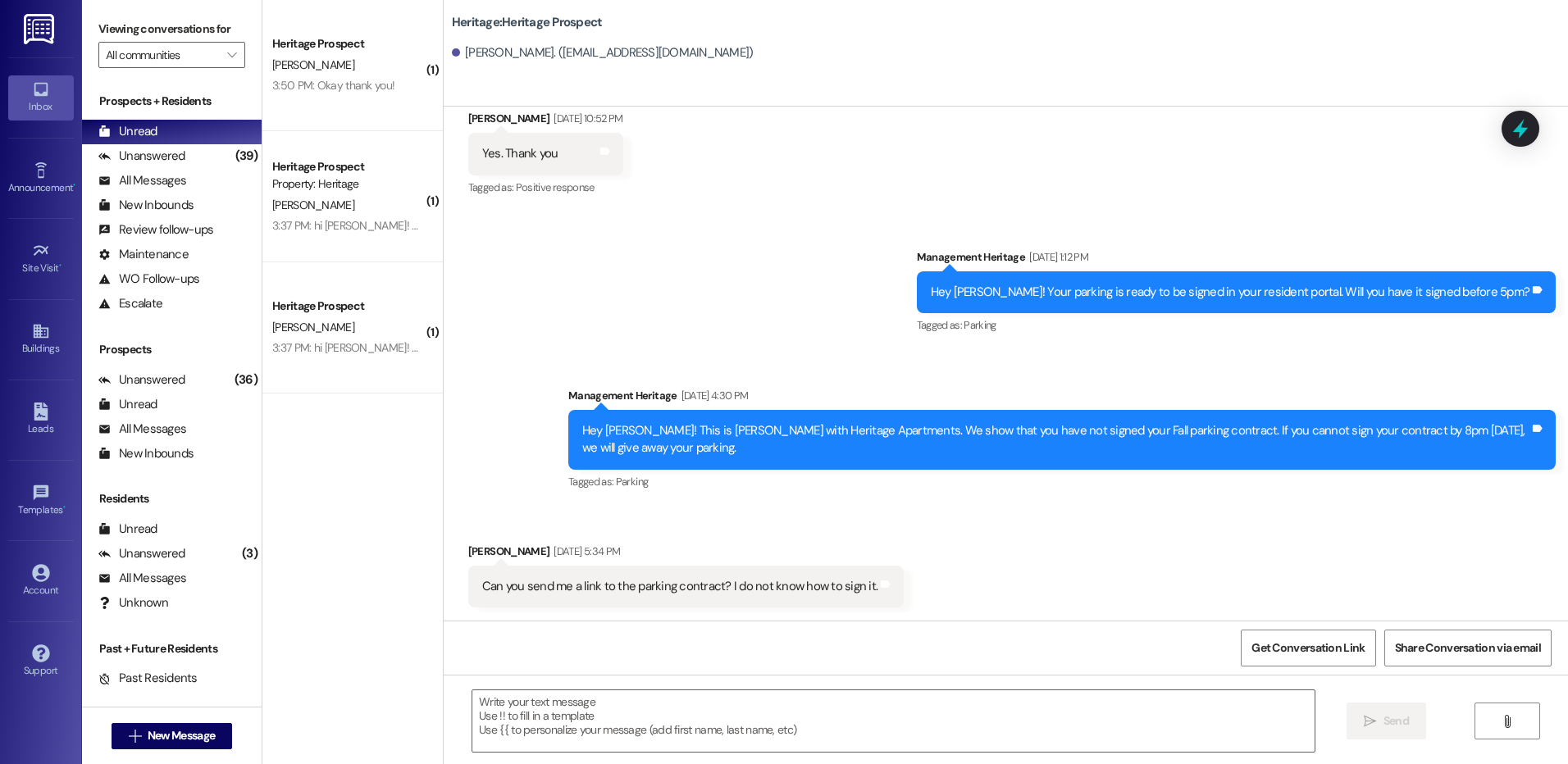
scroll to position [879, 0]
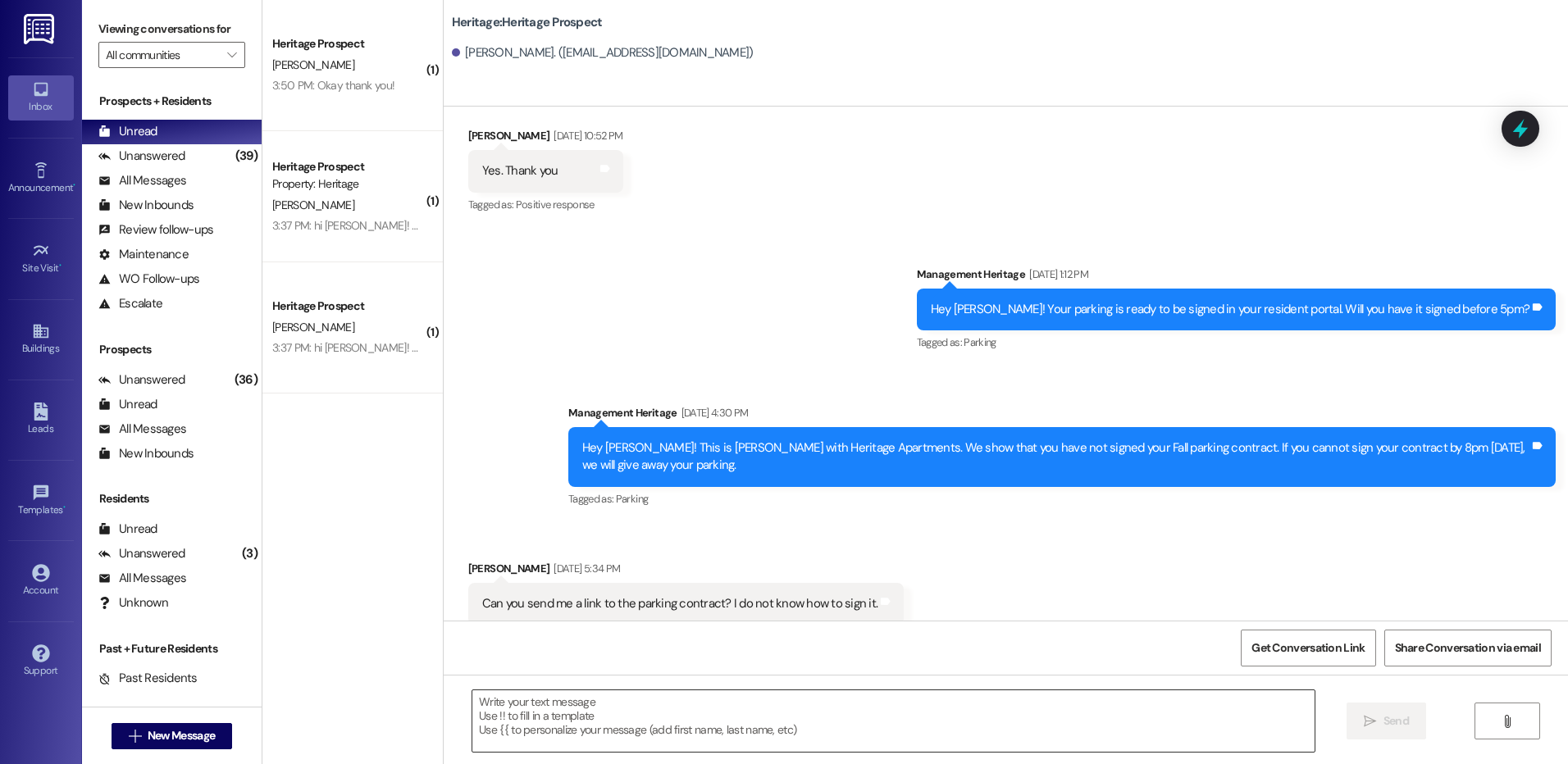
click at [650, 697] on textarea at bounding box center [892, 720] width 841 height 61
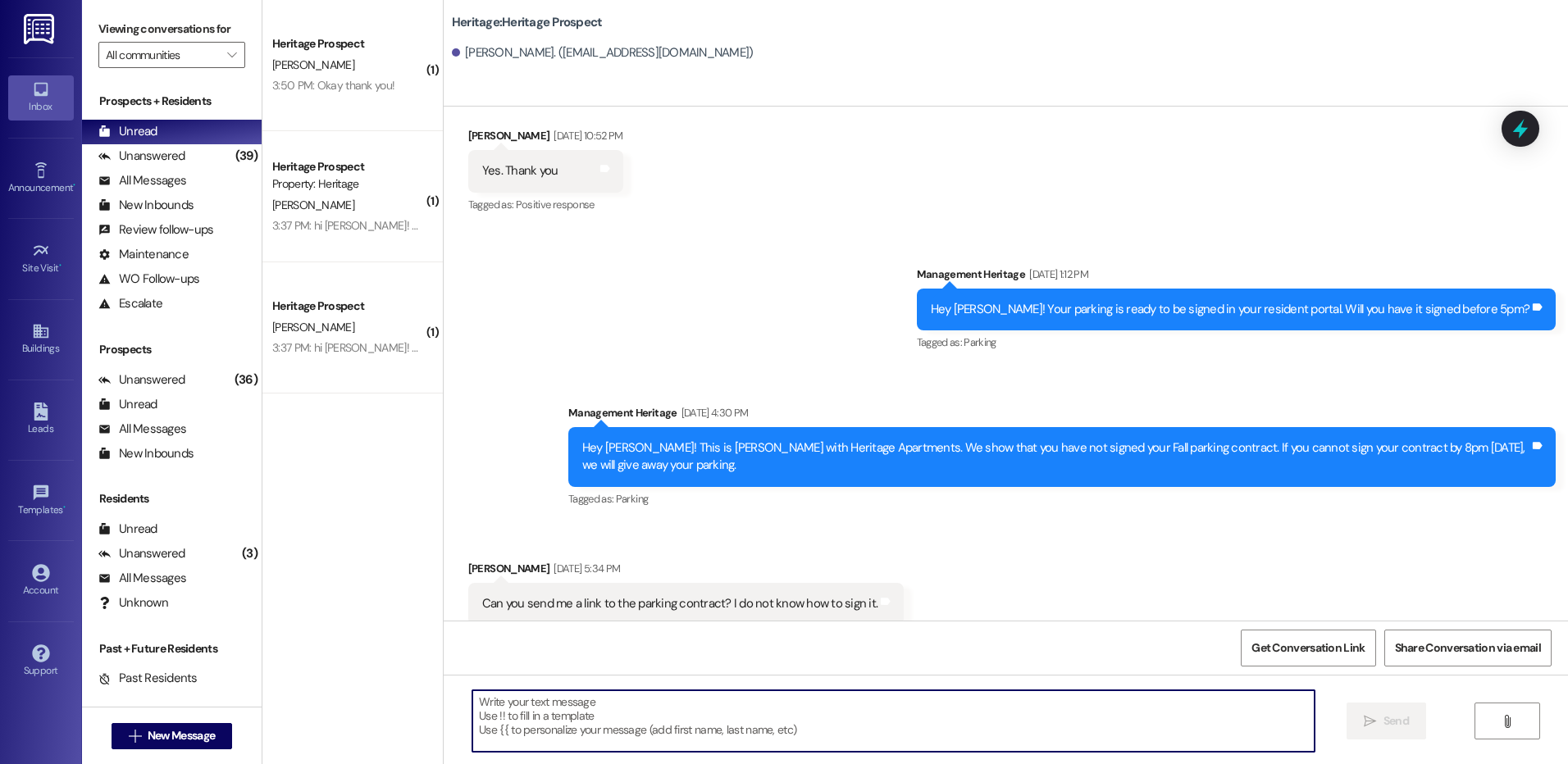
paste textarea "Hey Haylee! This is Paige with Heritage Apartments. I just sent your Fall payme…"
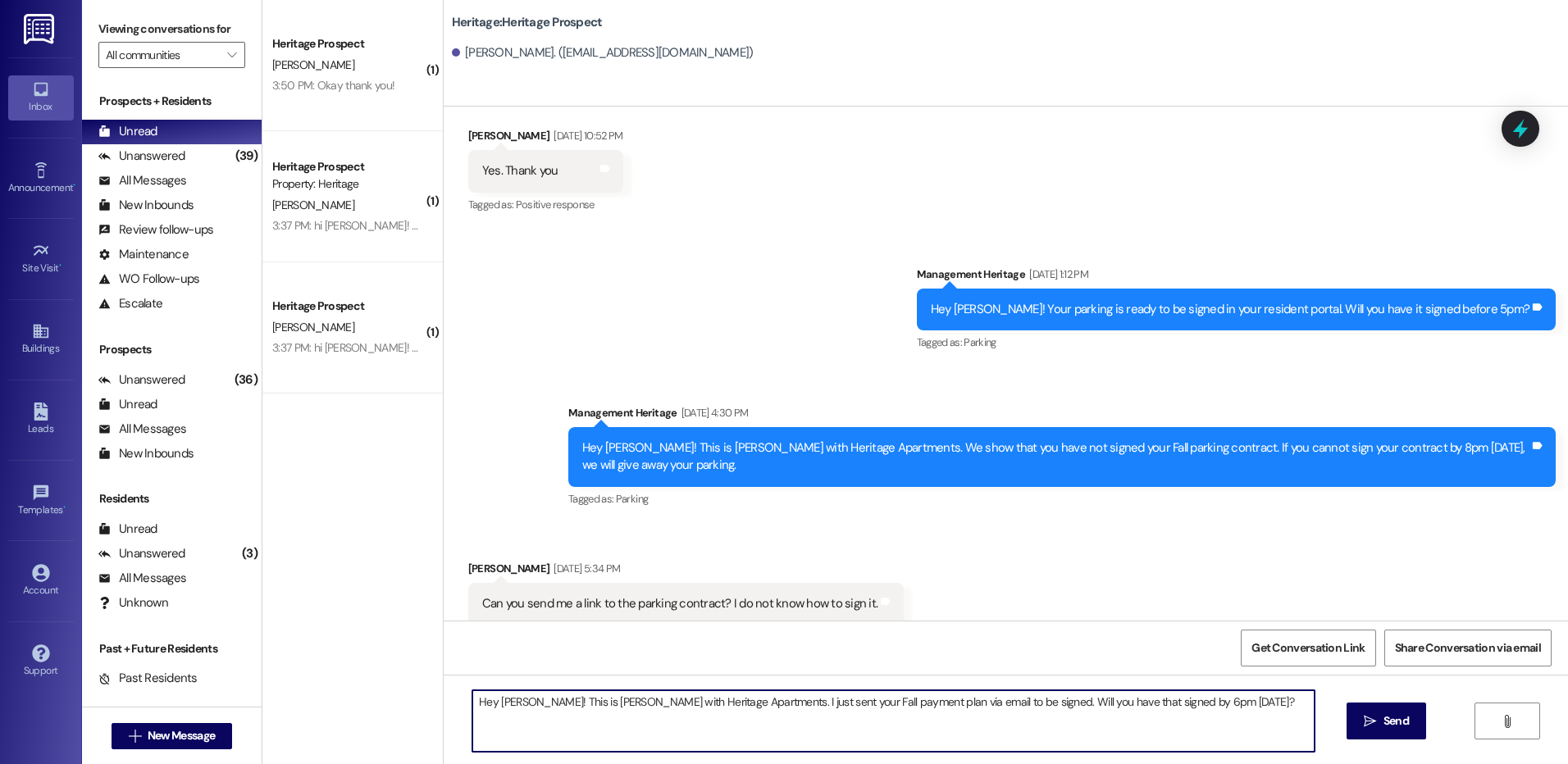
click at [504, 697] on textarea "Hey Haylee! This is Paige with Heritage Apartments. I just sent your Fall payme…" at bounding box center [892, 720] width 841 height 61
click at [504, 699] on textarea "Hey Jonah! This is Paige with Heritage Apartments. I just sent your Fall paymen…" at bounding box center [892, 720] width 841 height 61
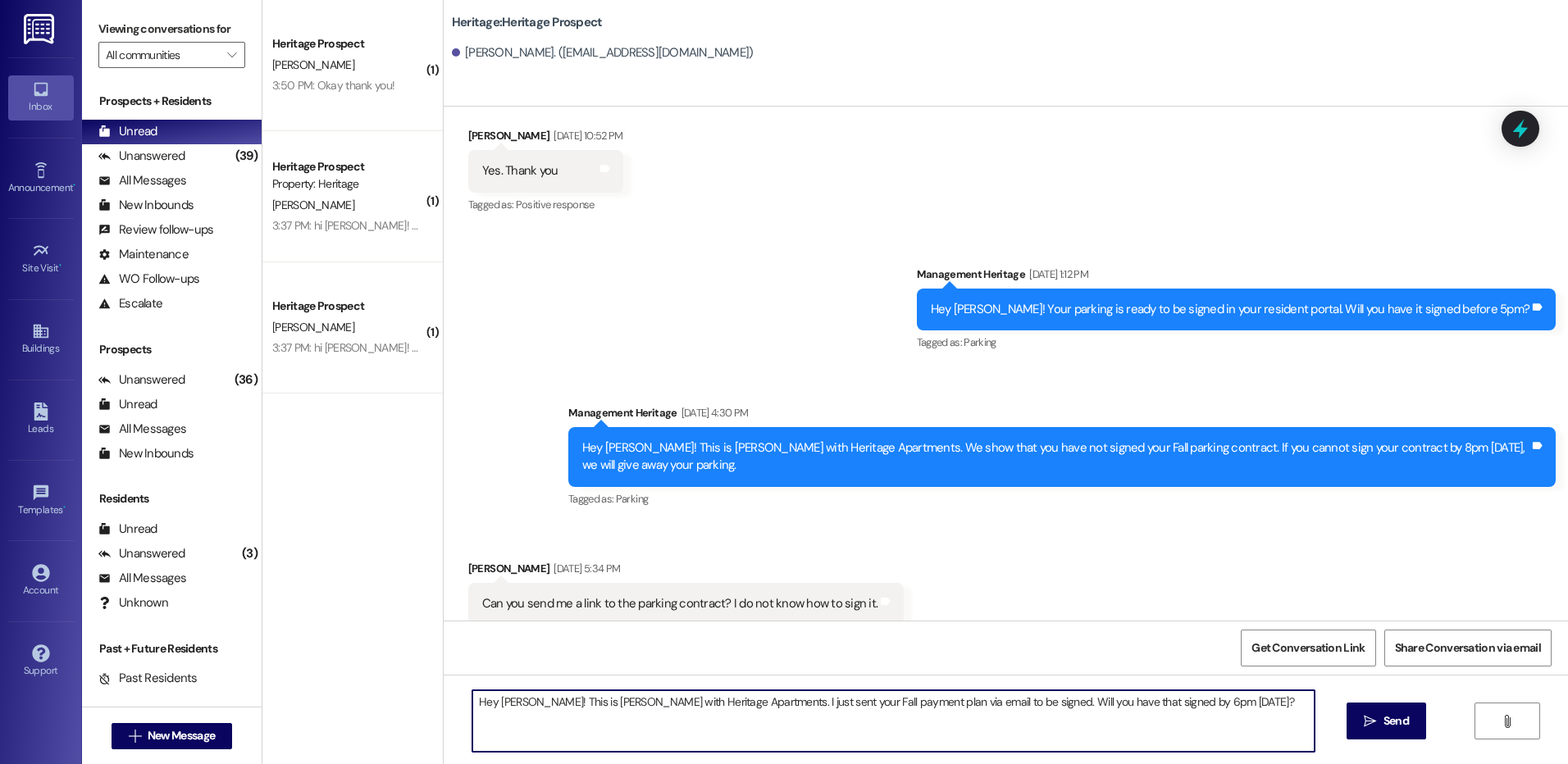
click at [584, 703] on textarea "Hey Jonah! This is Paige with Heritage Apartments. I just sent your Fall paymen…" at bounding box center [892, 720] width 841 height 61
type textarea "Hey Jonah! This is Paige with Heritage Apartments. I just sent your Fall paymen…"
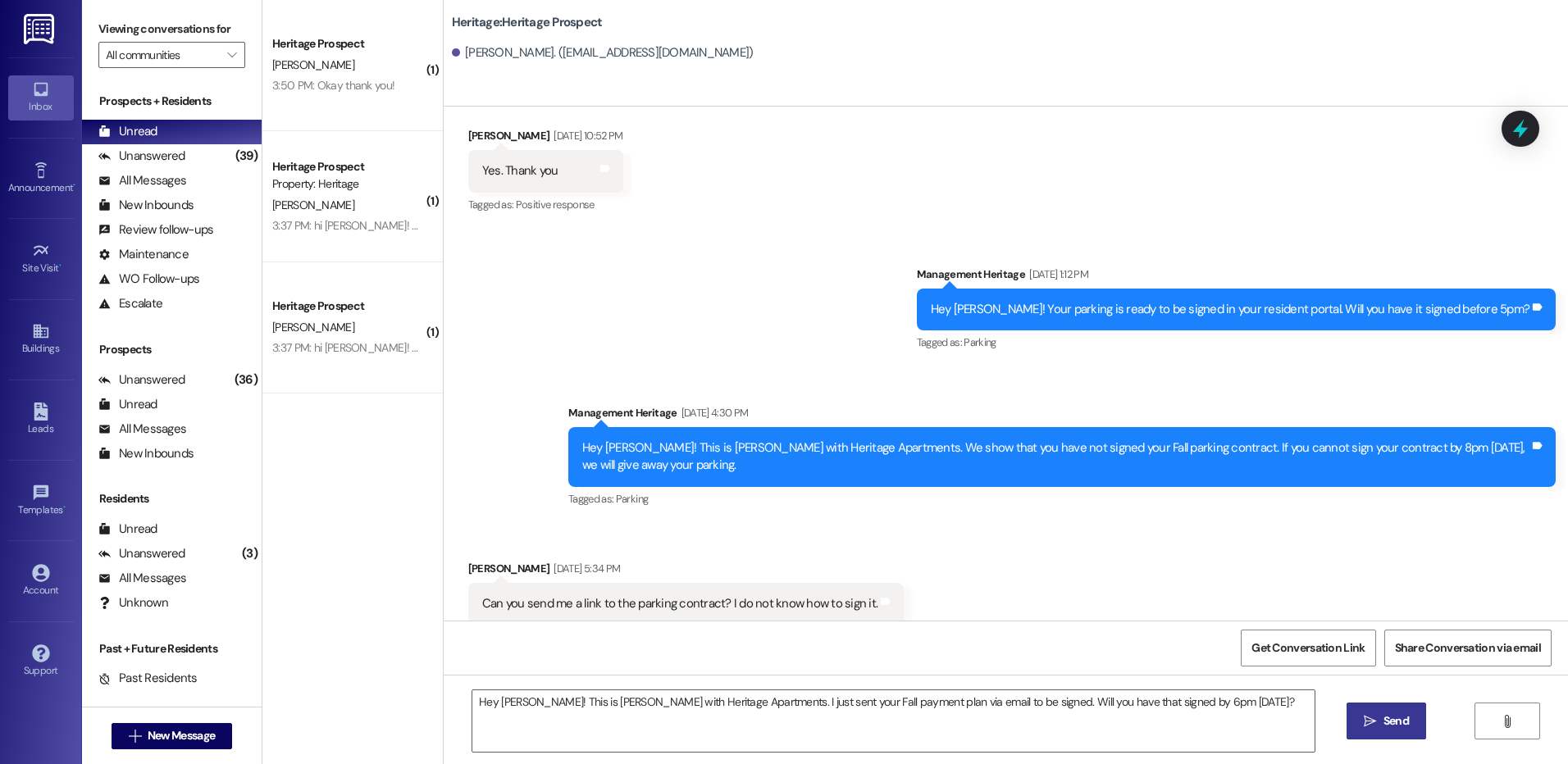
click at [1352, 721] on button " Send" at bounding box center [1386, 721] width 79 height 36
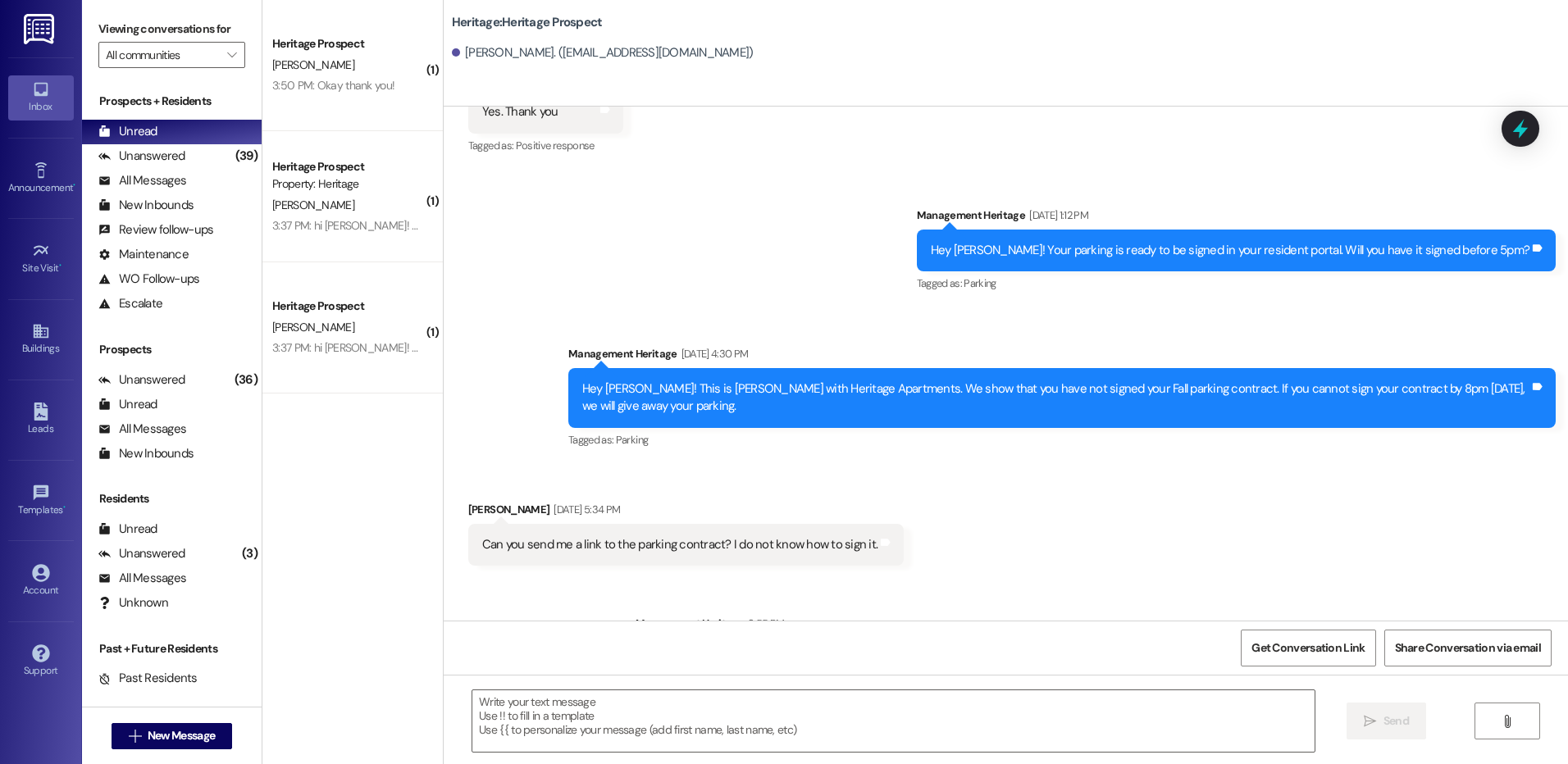
scroll to position [993, 0]
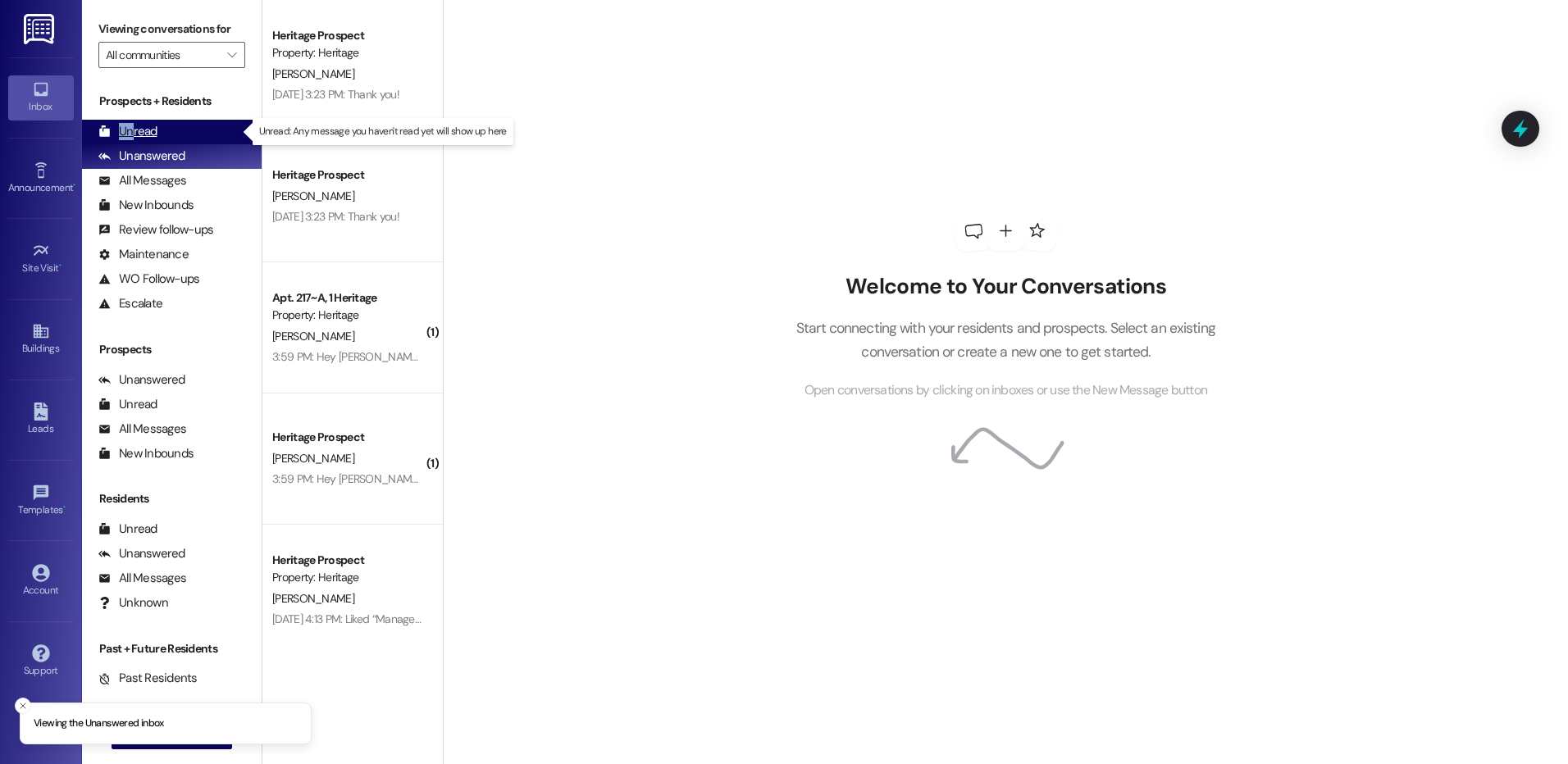
drag, startPoint x: 136, startPoint y: 121, endPoint x: 132, endPoint y: 135, distance: 14.6
click at [132, 135] on div "Unread (0)" at bounding box center [171, 131] width 180 height 25
